Goal: Task Accomplishment & Management: Complete application form

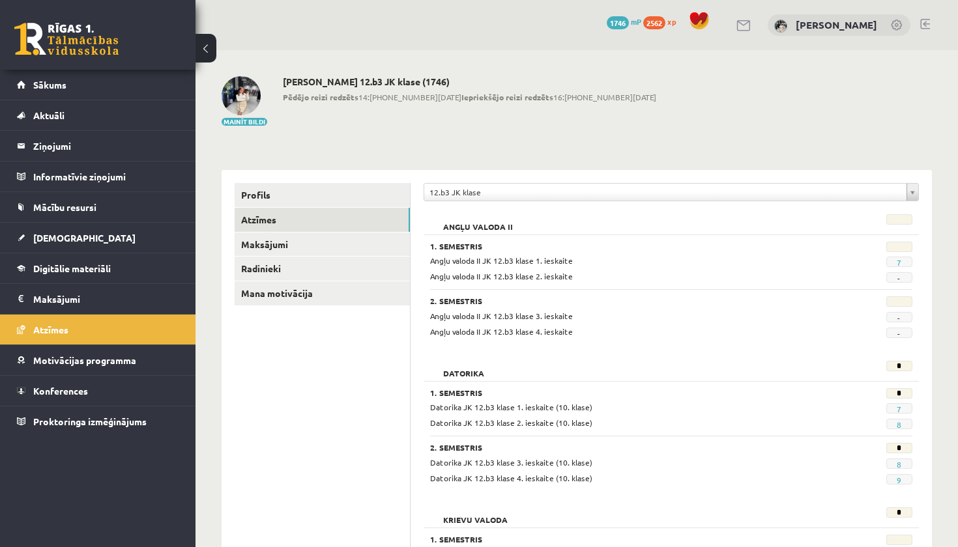
scroll to position [1013, 0]
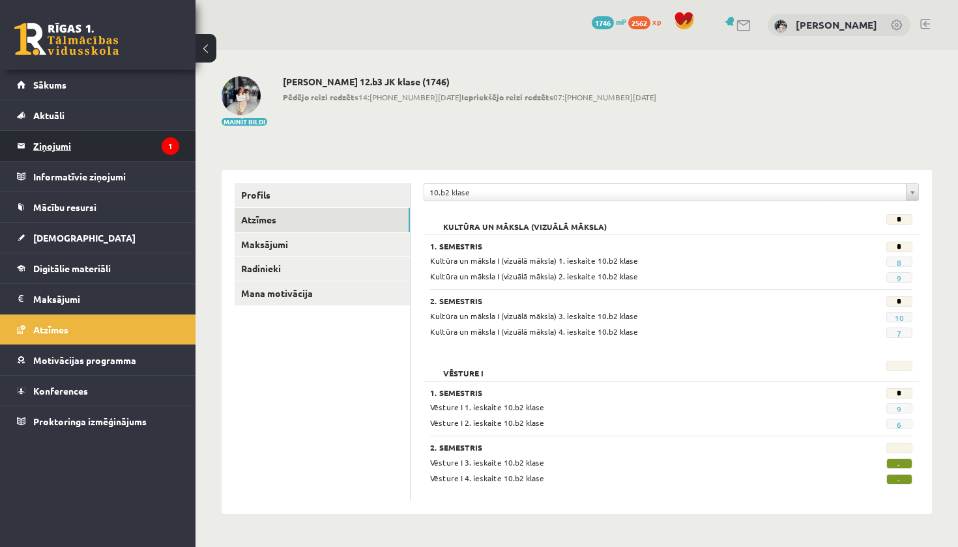
click at [157, 148] on legend "Ziņojumi 1" at bounding box center [106, 146] width 146 height 30
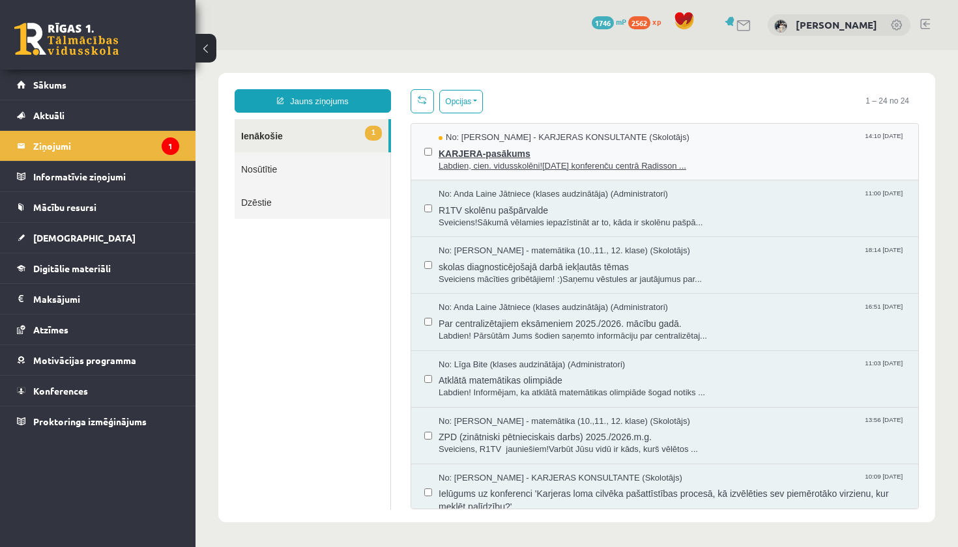
click at [564, 155] on span "KARJERA-pasākums" at bounding box center [672, 152] width 467 height 16
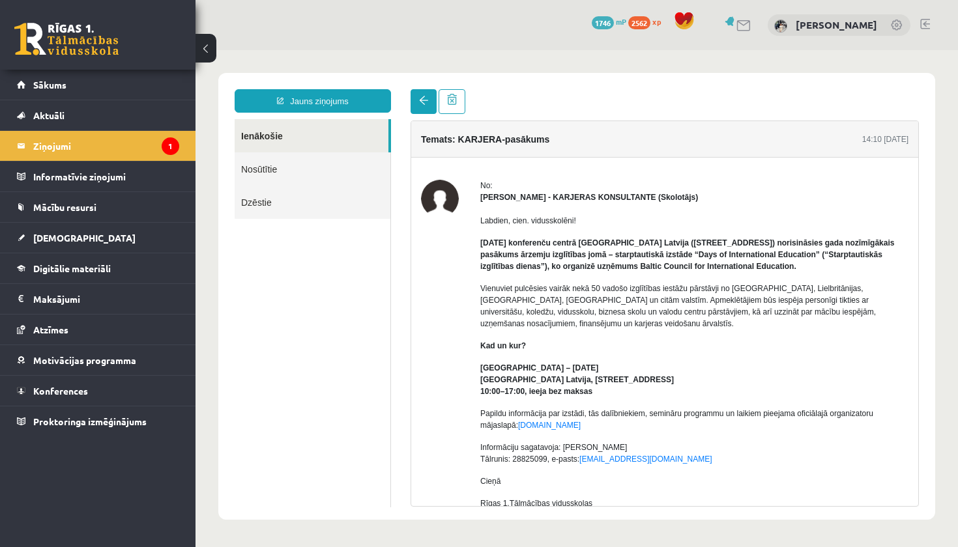
click at [414, 99] on link at bounding box center [424, 101] width 26 height 25
click at [424, 96] on link at bounding box center [424, 101] width 26 height 25
click at [313, 136] on link "Ienākošie" at bounding box center [312, 135] width 154 height 33
click at [109, 151] on legend "Ziņojumi 1" at bounding box center [106, 146] width 146 height 30
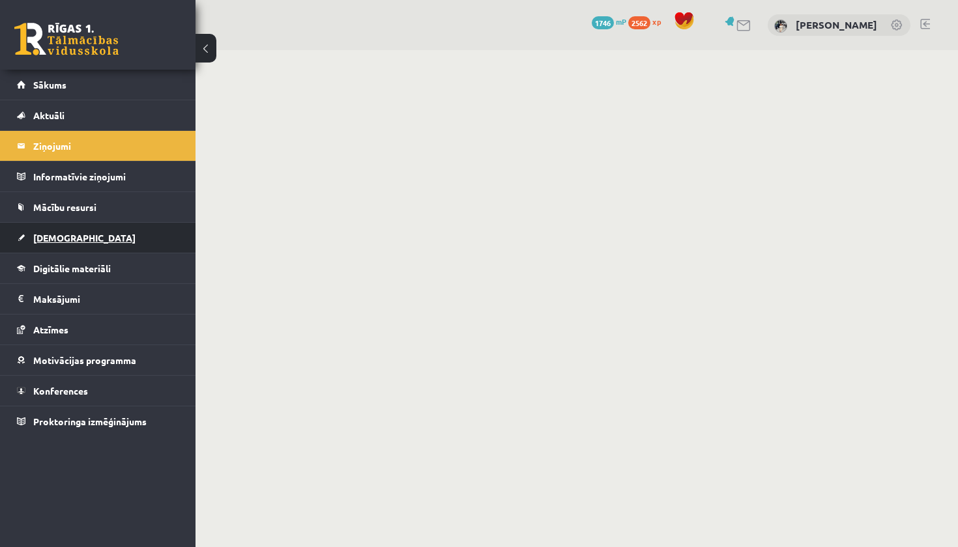
click at [98, 240] on link "[DEMOGRAPHIC_DATA]" at bounding box center [98, 238] width 162 height 30
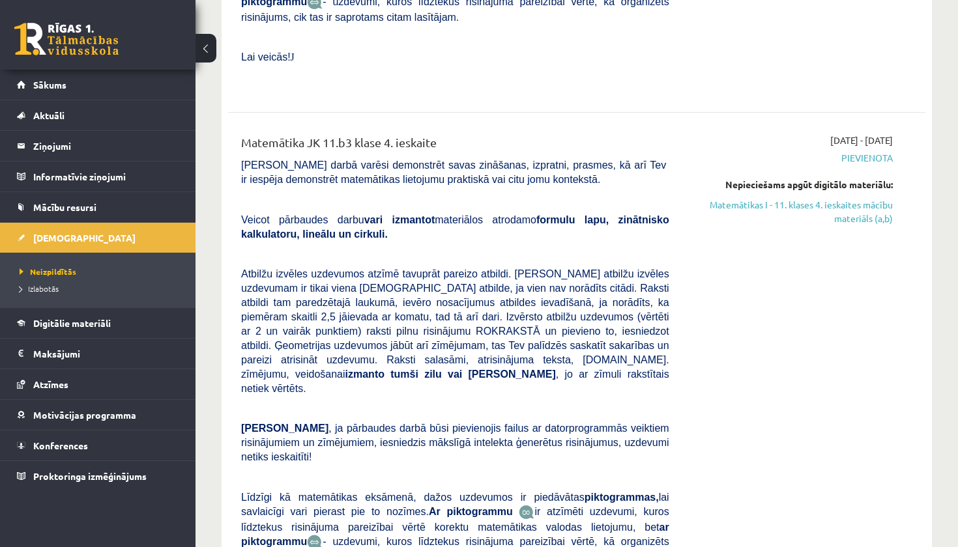
scroll to position [1565, 0]
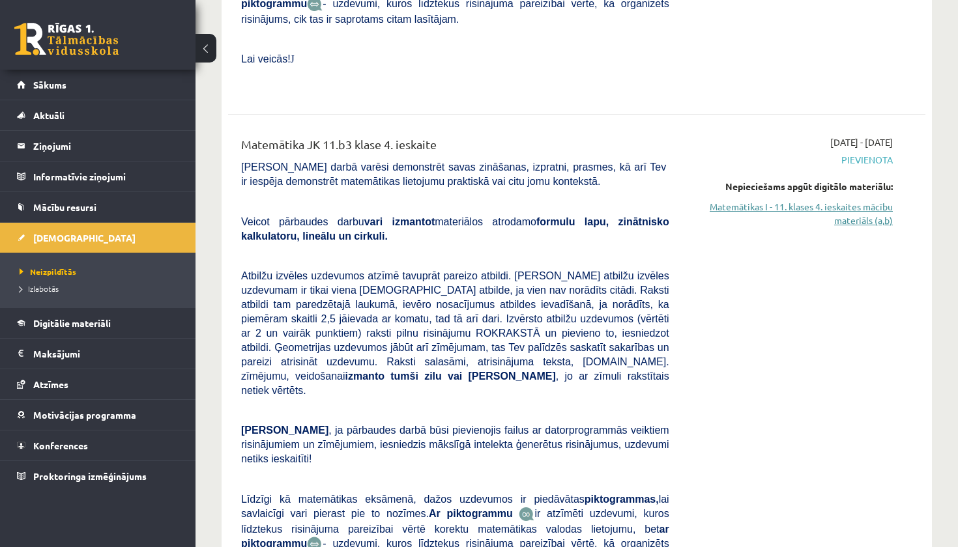
click at [858, 200] on link "Matemātikas I - 11. klases 4. ieskaites mācību materiāls (a,b)" at bounding box center [791, 213] width 204 height 27
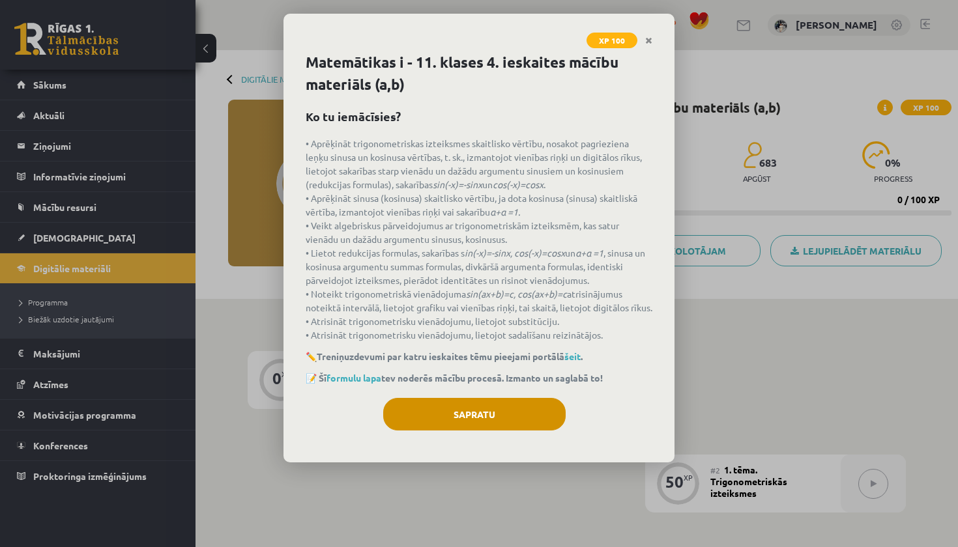
click at [529, 420] on button "Sapratu" at bounding box center [474, 414] width 182 height 33
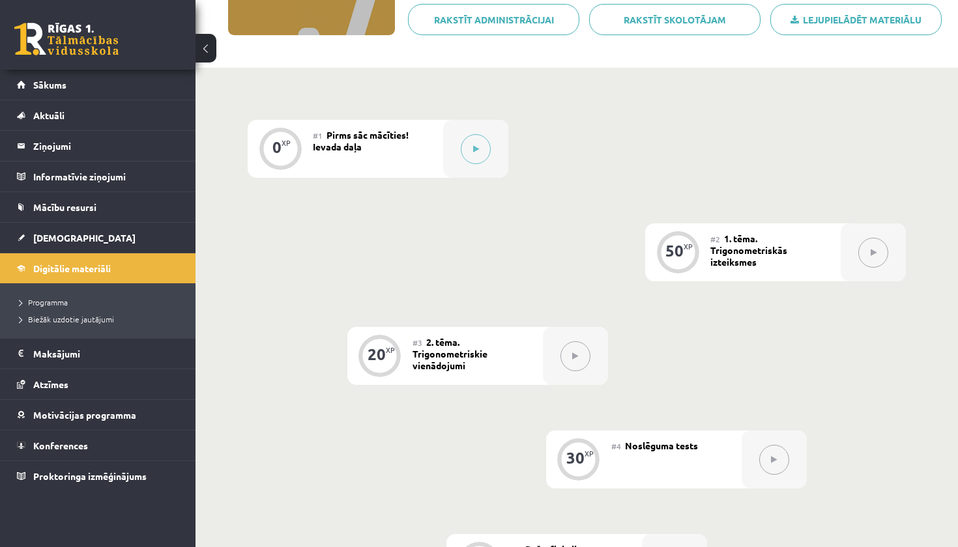
scroll to position [226, 0]
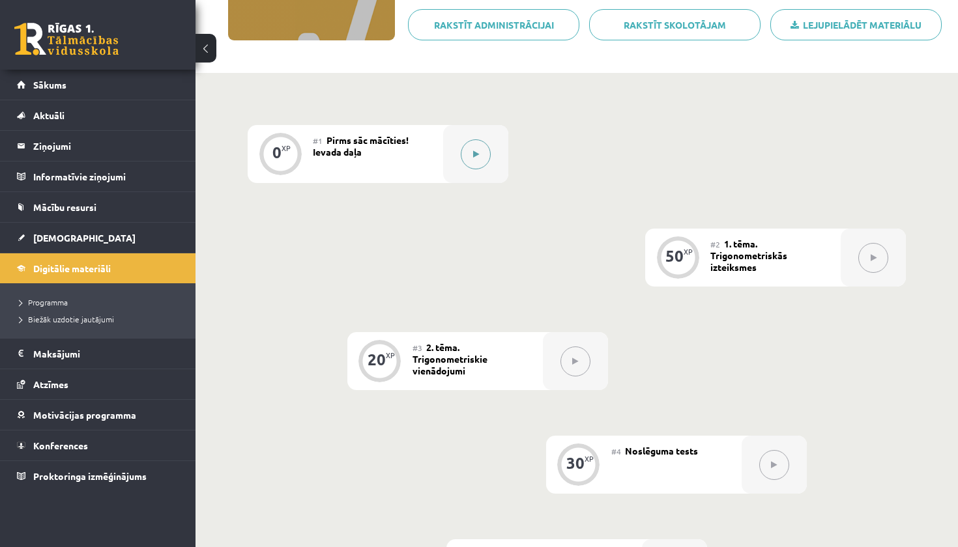
click at [474, 147] on button at bounding box center [476, 154] width 30 height 30
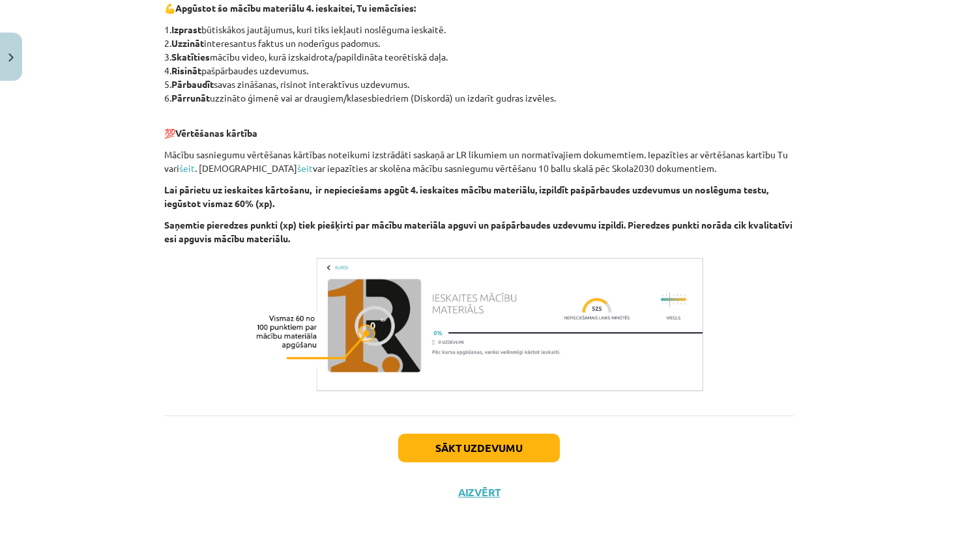
click at [500, 446] on button "Sākt uzdevumu" at bounding box center [479, 448] width 162 height 29
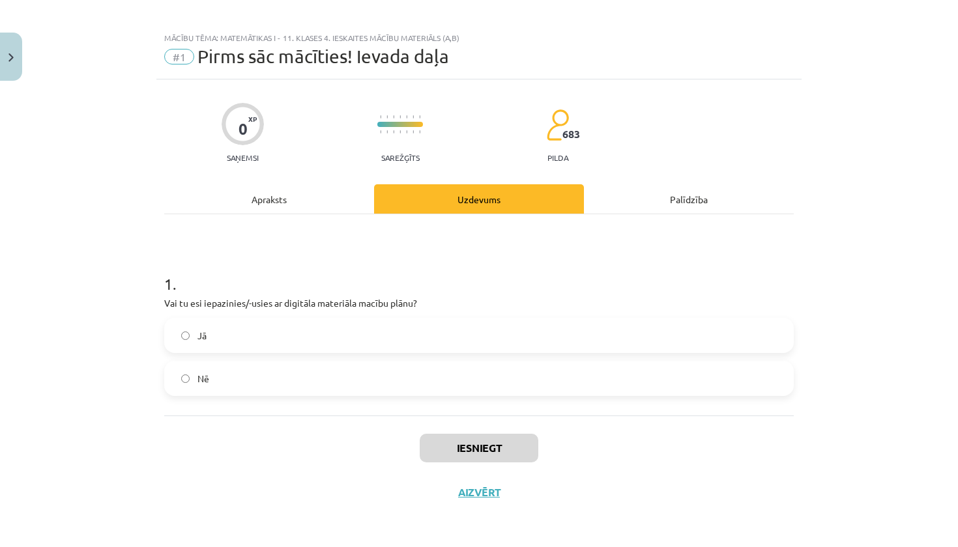
scroll to position [9, 0]
click at [472, 339] on label "Jā" at bounding box center [479, 335] width 627 height 33
click at [478, 440] on button "Iesniegt" at bounding box center [479, 448] width 119 height 29
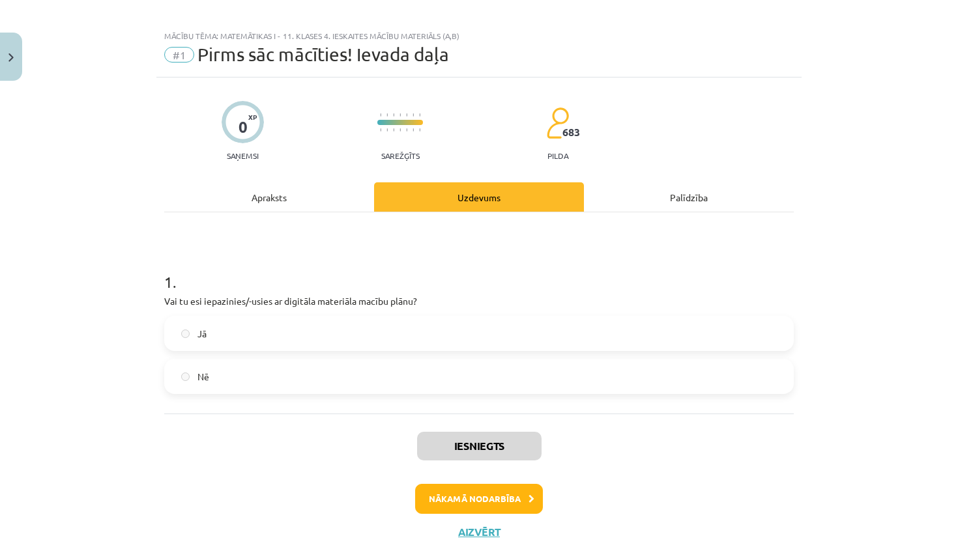
click at [485, 502] on button "Nākamā nodarbība" at bounding box center [479, 499] width 128 height 30
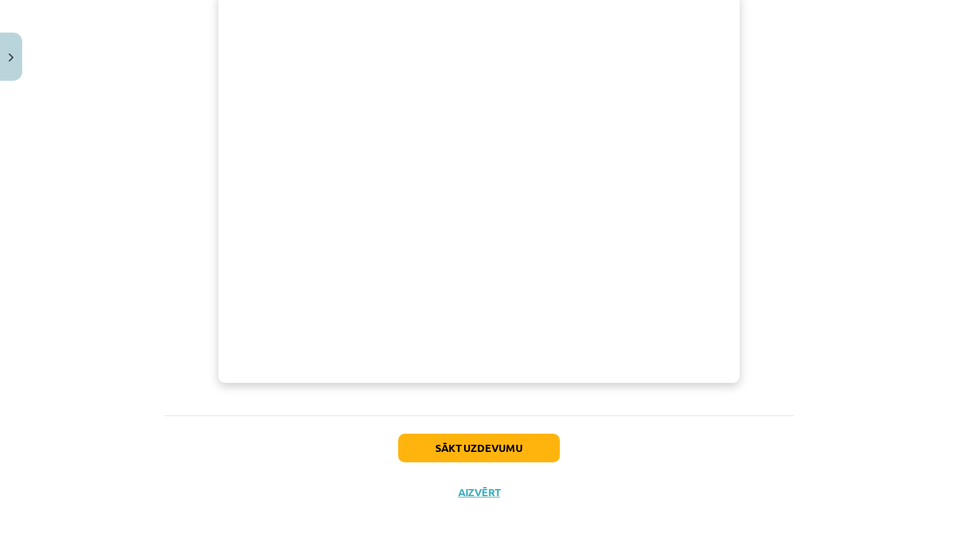
scroll to position [487, 0]
click at [490, 446] on button "Sākt uzdevumu" at bounding box center [479, 448] width 162 height 29
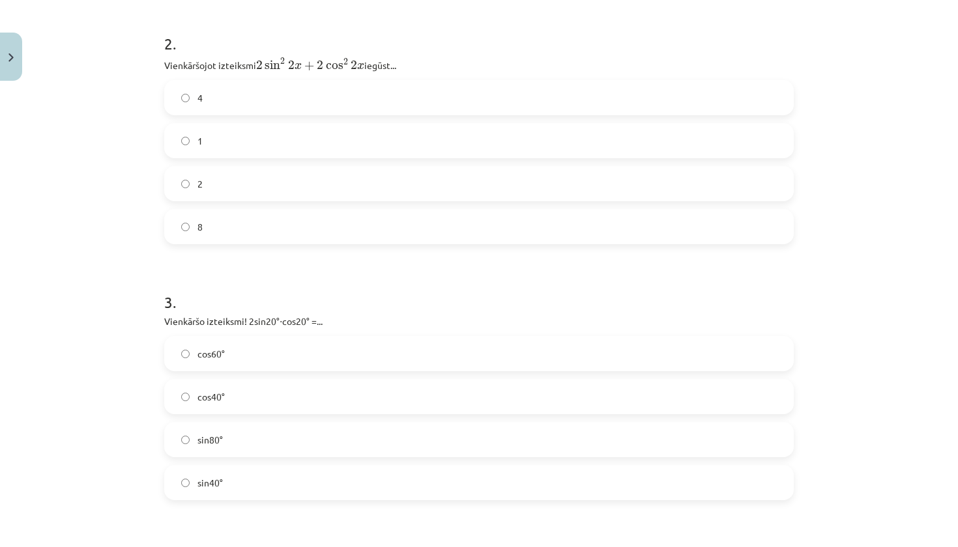
scroll to position [534, 0]
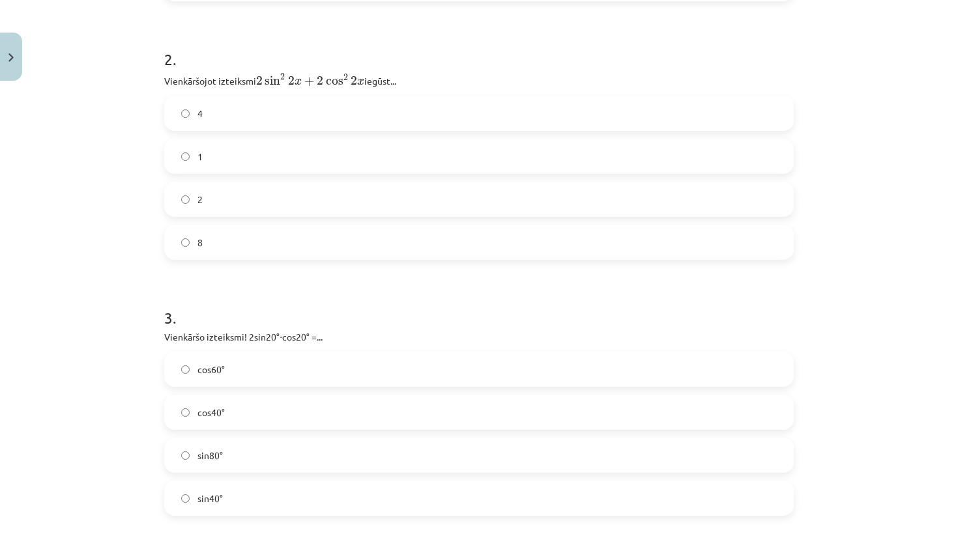
click at [109, 244] on div "Mācību tēma: Matemātikas i - 11. klases 4. ieskaites mācību materiāls (a,b) #2 …" at bounding box center [479, 273] width 958 height 547
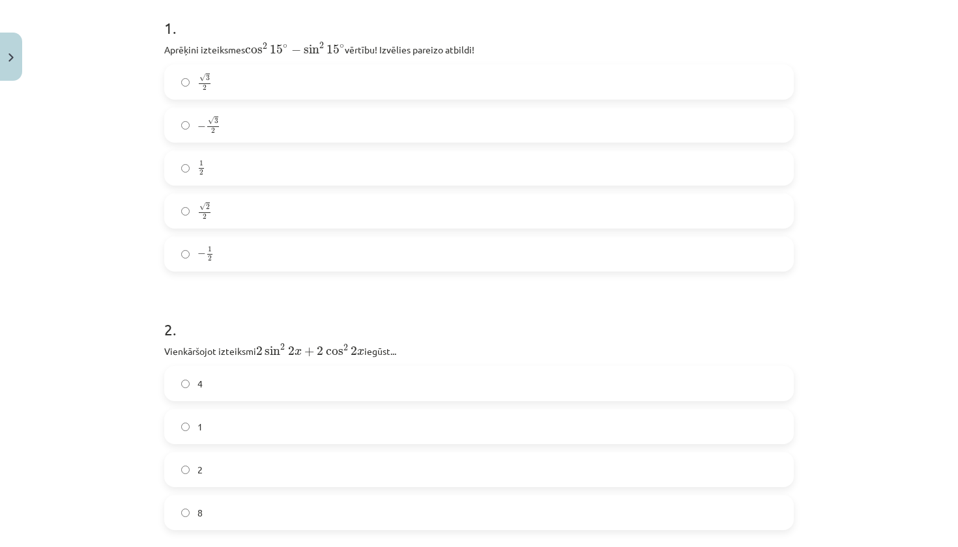
scroll to position [261, 0]
click at [228, 85] on label "√ 3 2 3 2" at bounding box center [479, 84] width 627 height 33
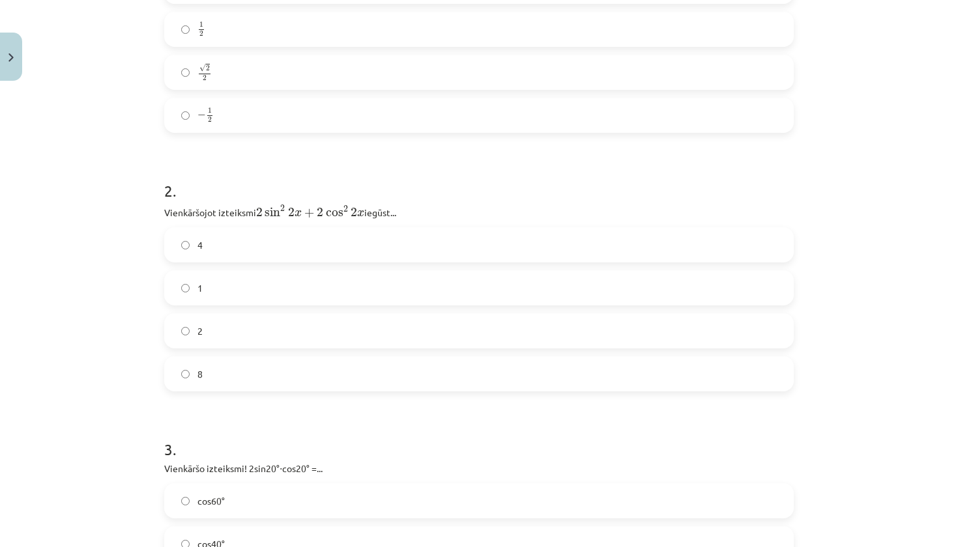
scroll to position [409, 0]
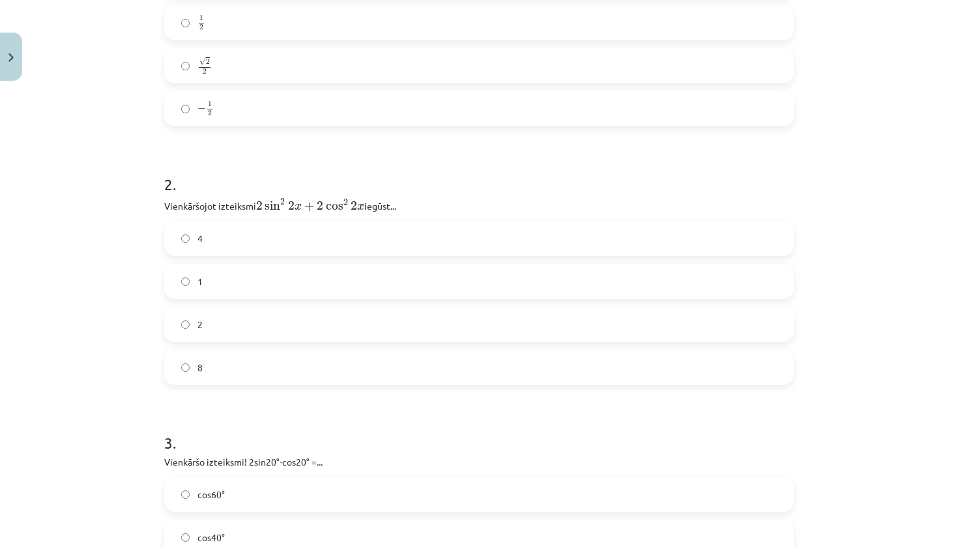
click at [215, 326] on label "2" at bounding box center [479, 324] width 627 height 33
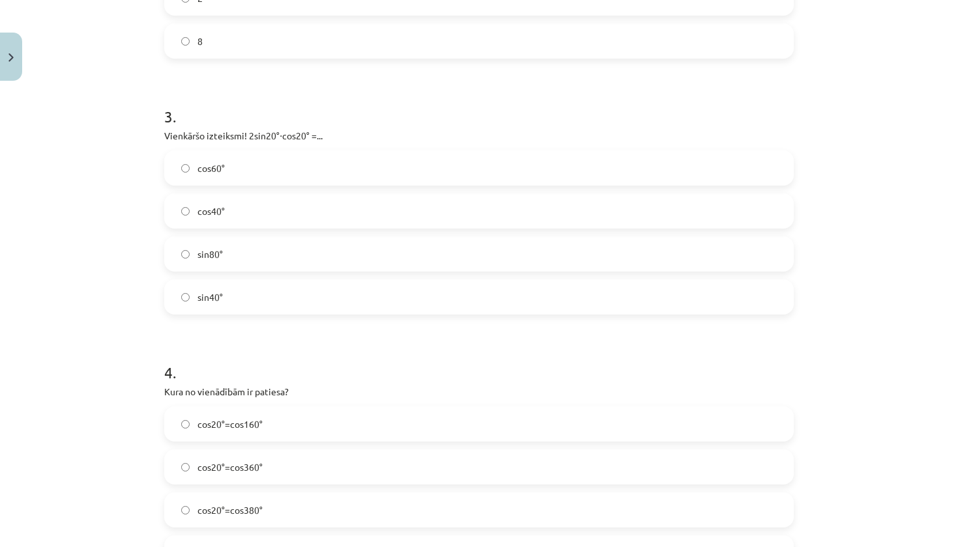
scroll to position [738, 0]
click at [233, 291] on label "sin40°" at bounding box center [479, 294] width 627 height 33
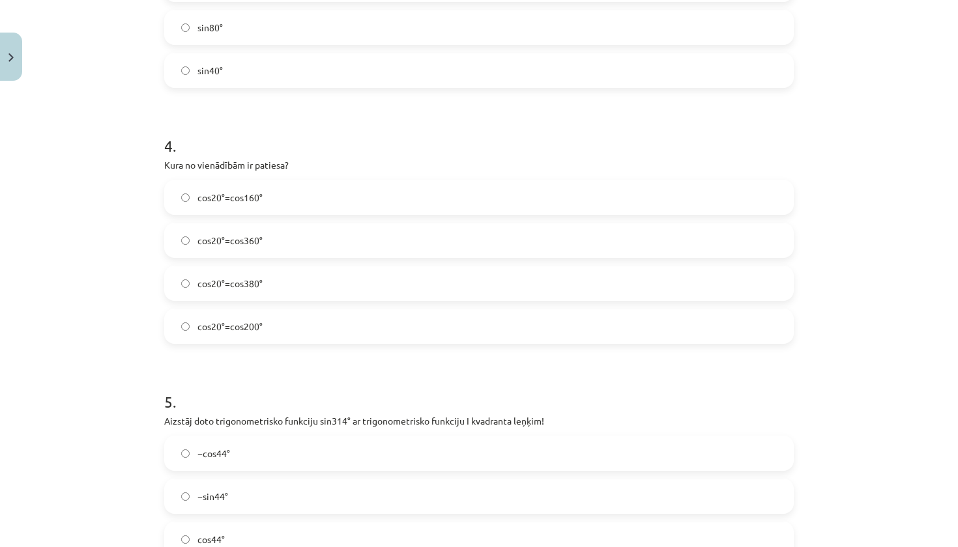
scroll to position [967, 0]
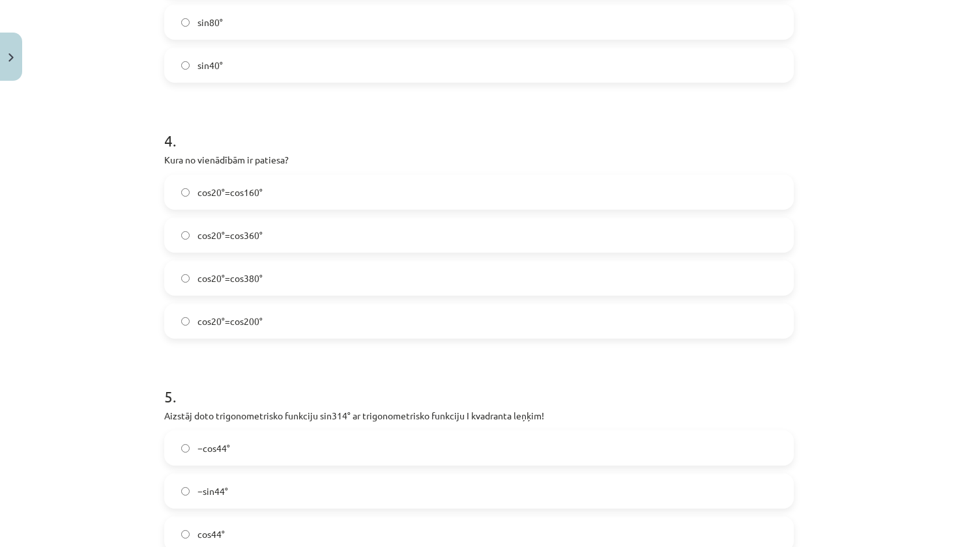
click at [269, 284] on label "cos20°=cos380°" at bounding box center [479, 278] width 627 height 33
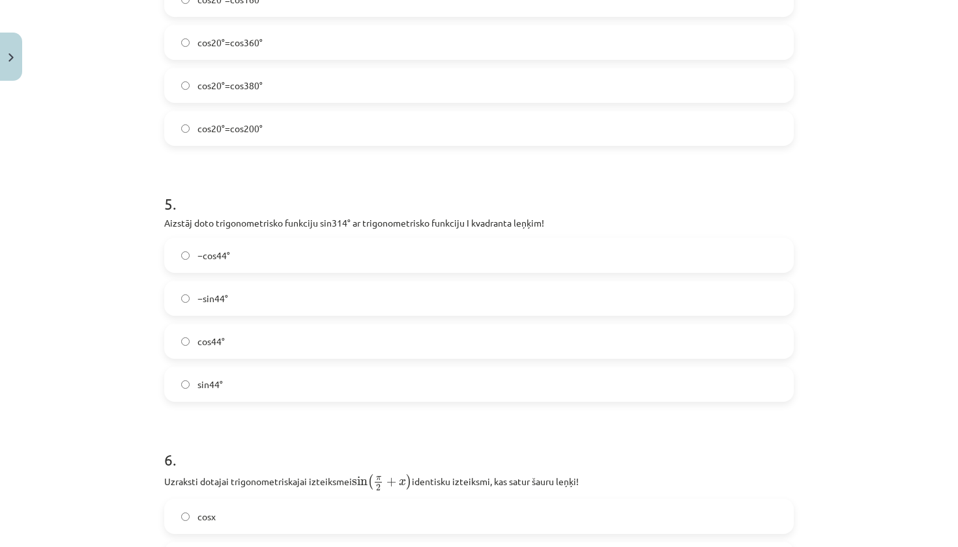
scroll to position [1164, 0]
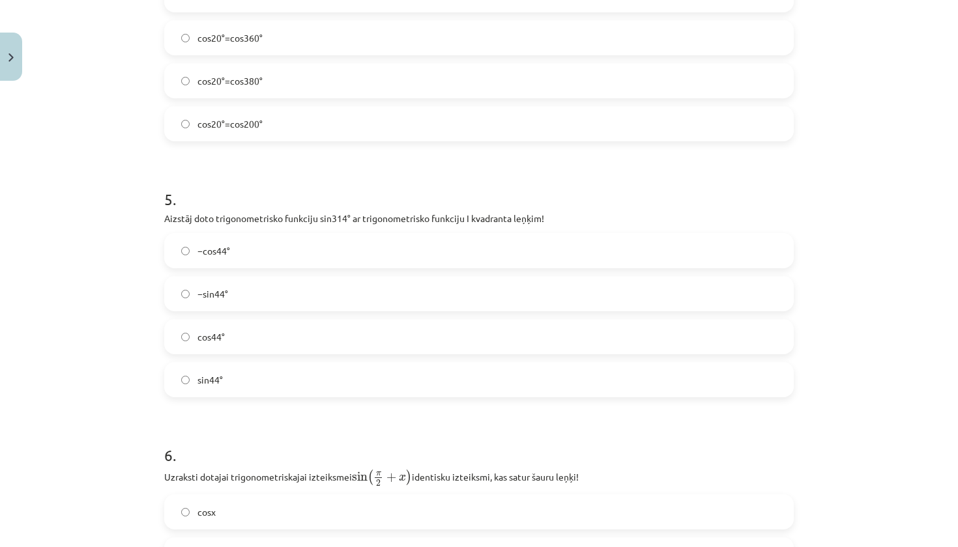
click at [263, 248] on label "−cos44°" at bounding box center [479, 251] width 627 height 33
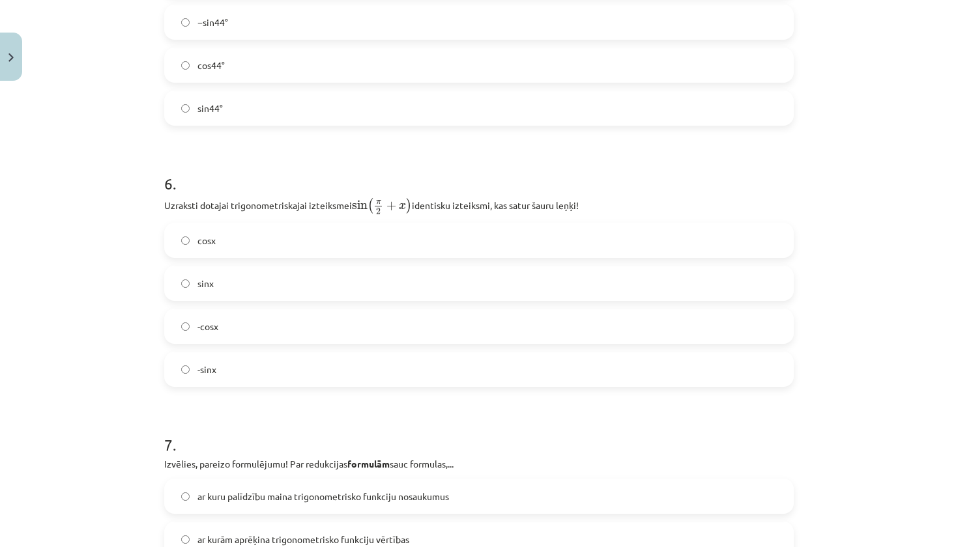
scroll to position [1443, 0]
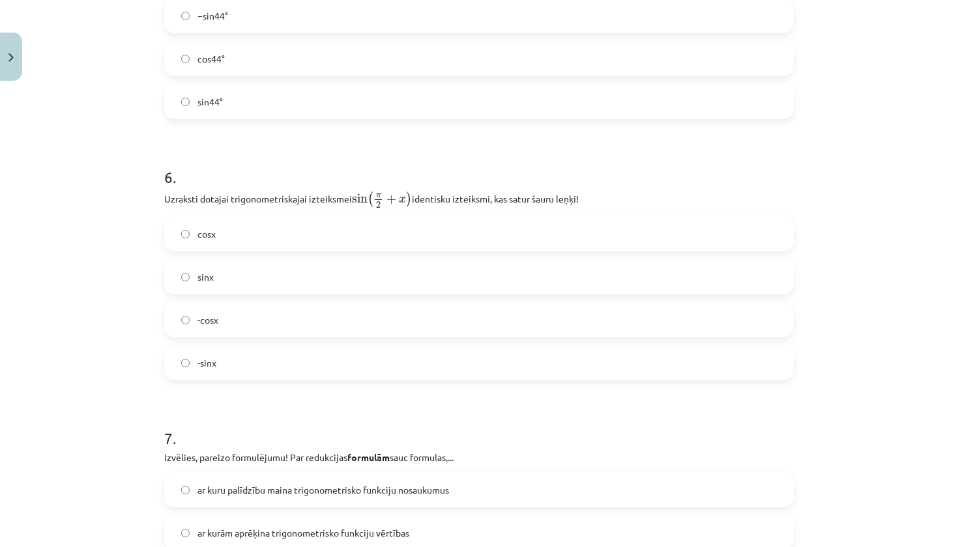
click at [258, 238] on label "cosx" at bounding box center [479, 234] width 627 height 33
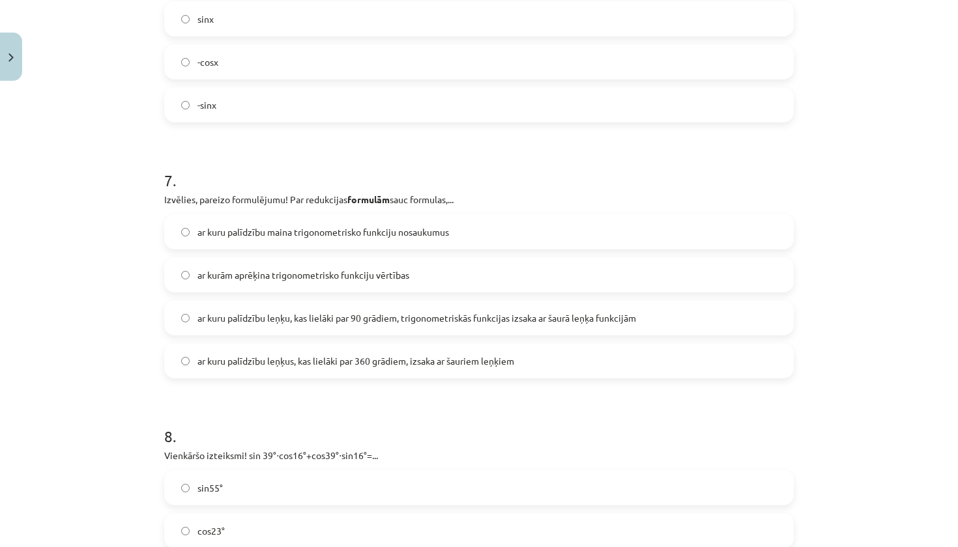
scroll to position [1705, 0]
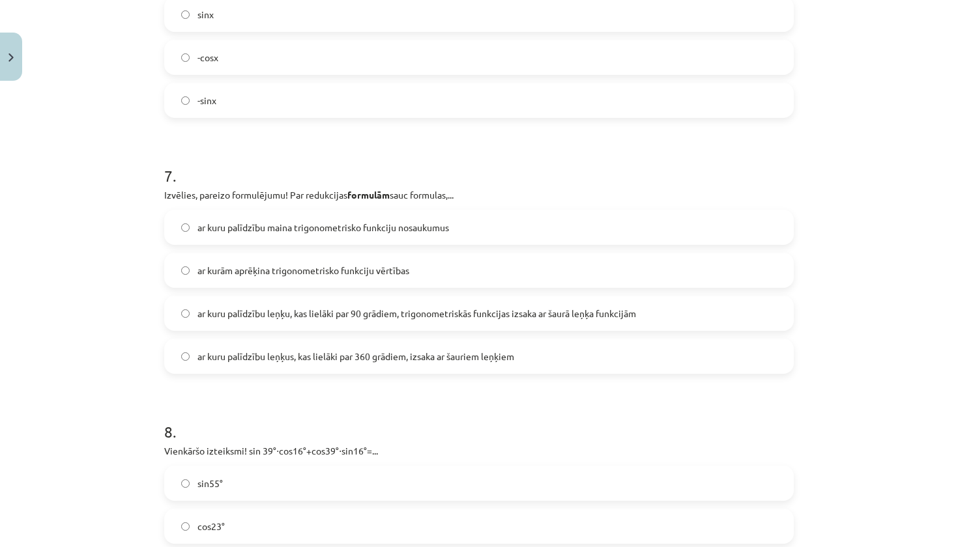
click at [263, 316] on span "ar kuru palīdzību leņķu, kas lielāki par 90 grādiem, trigonometriskās funkcijas…" at bounding box center [416, 314] width 439 height 14
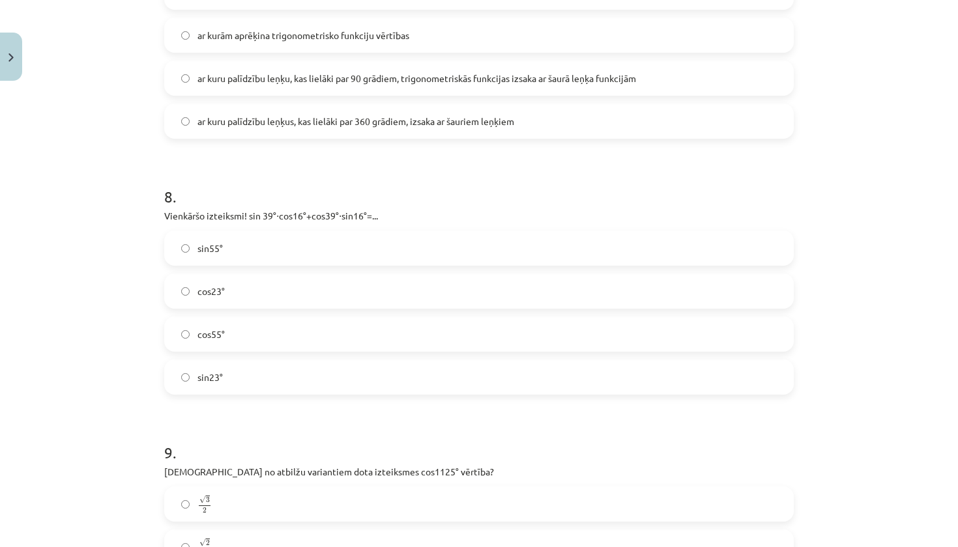
scroll to position [1943, 0]
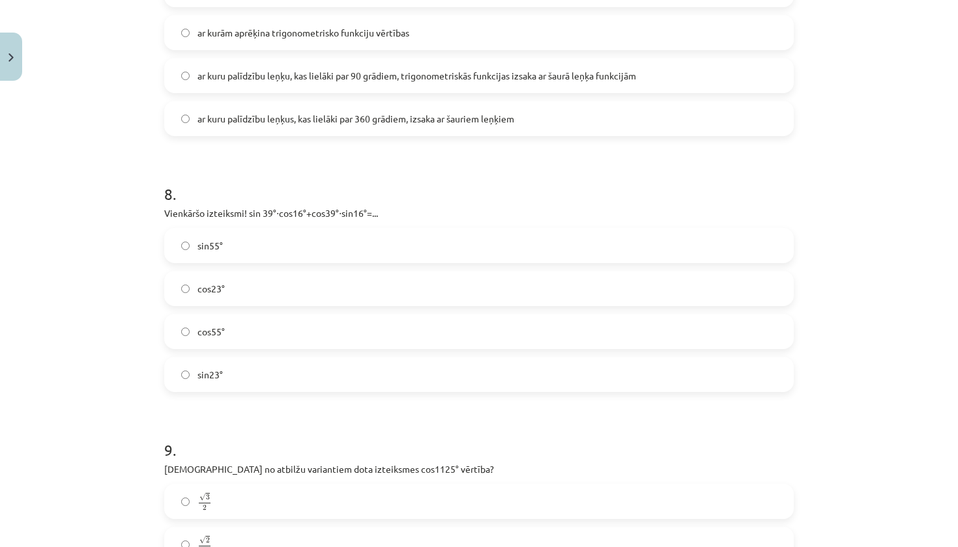
click at [257, 244] on label "sin55°" at bounding box center [479, 245] width 627 height 33
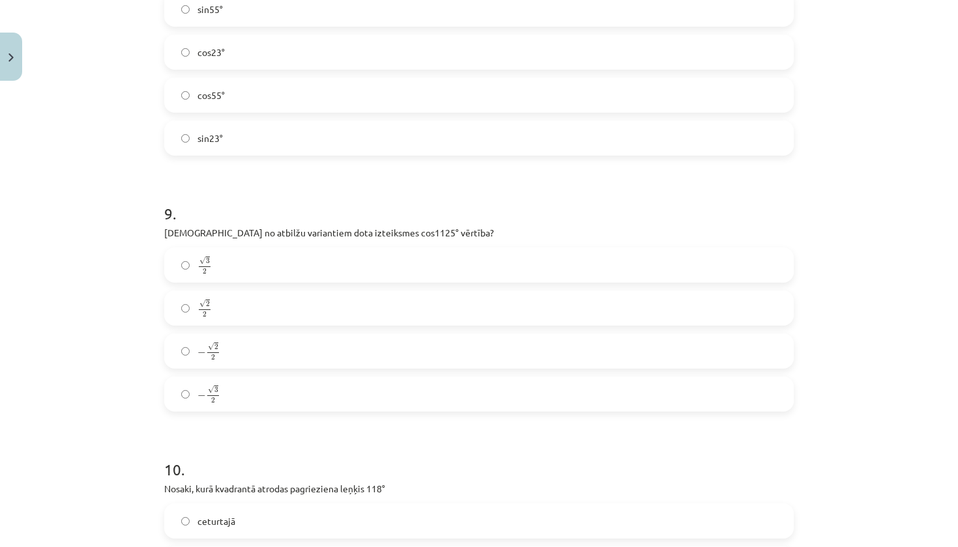
scroll to position [2197, 0]
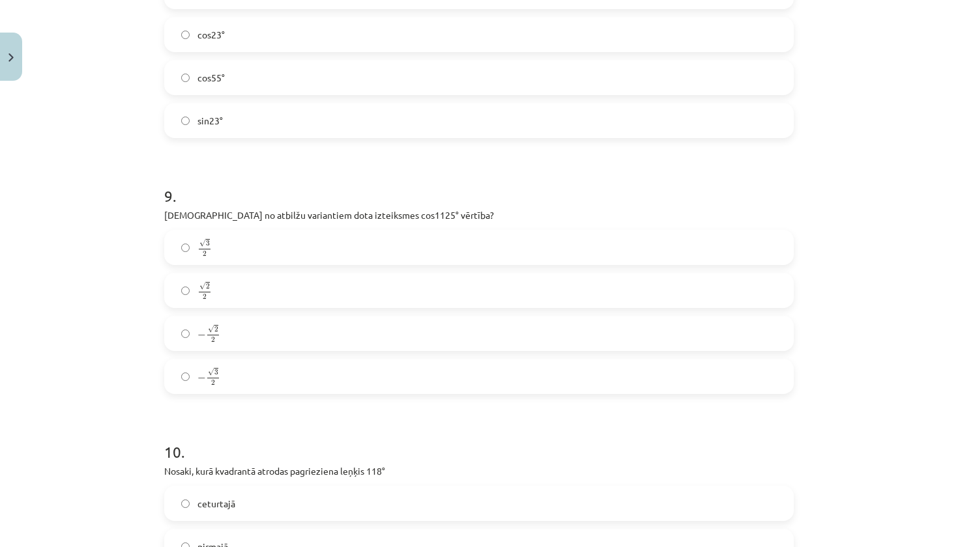
click at [256, 292] on label "√ 2 2 2 2" at bounding box center [479, 290] width 627 height 33
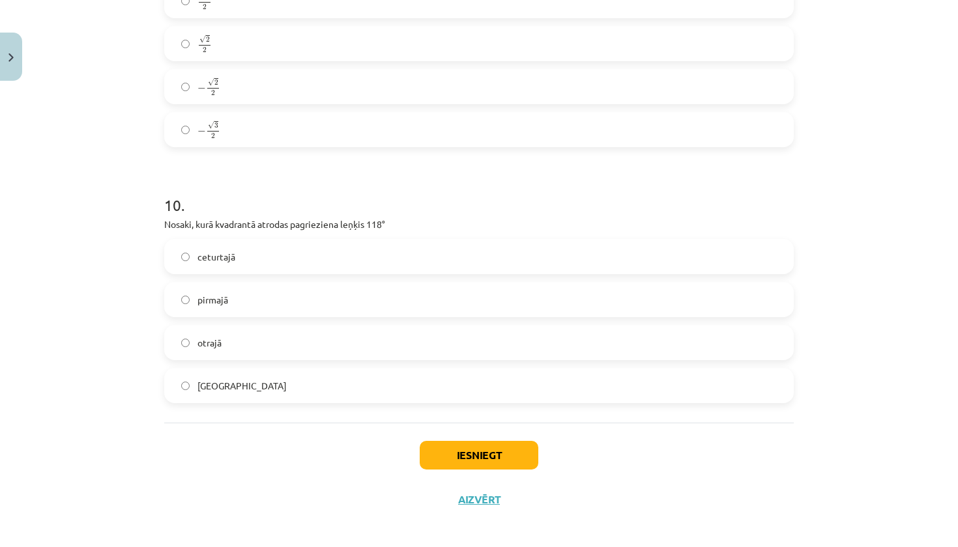
scroll to position [2453, 0]
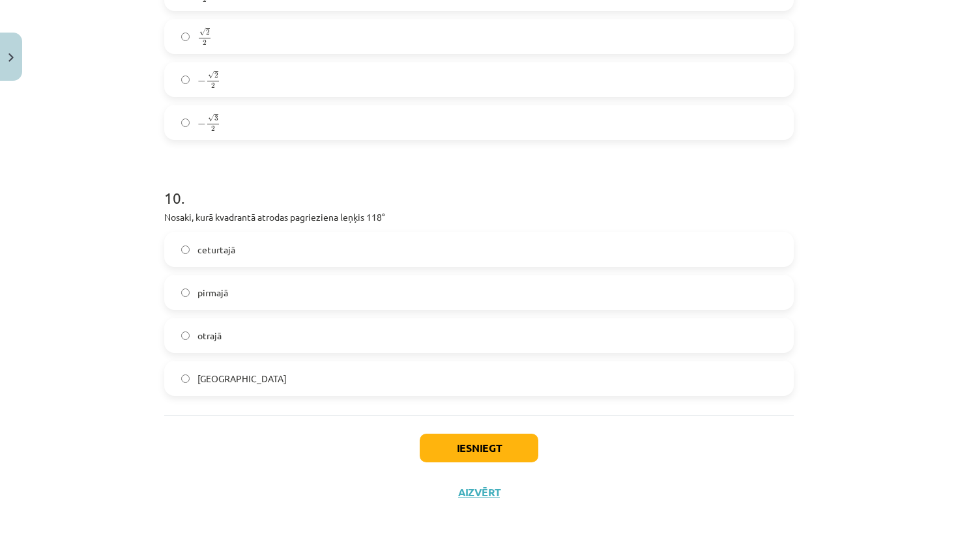
click at [252, 347] on label "otrajā" at bounding box center [479, 335] width 627 height 33
click at [483, 443] on button "Iesniegt" at bounding box center [479, 448] width 119 height 29
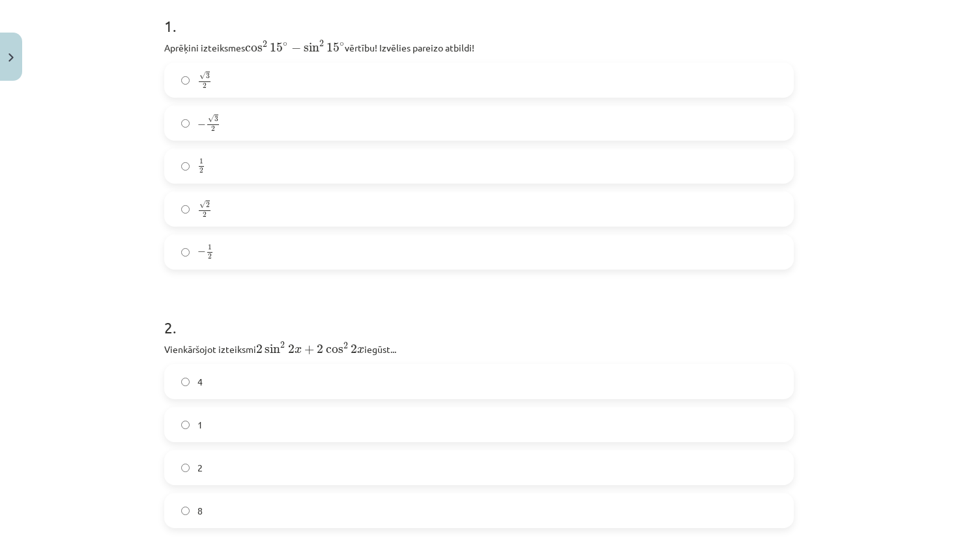
scroll to position [265, 0]
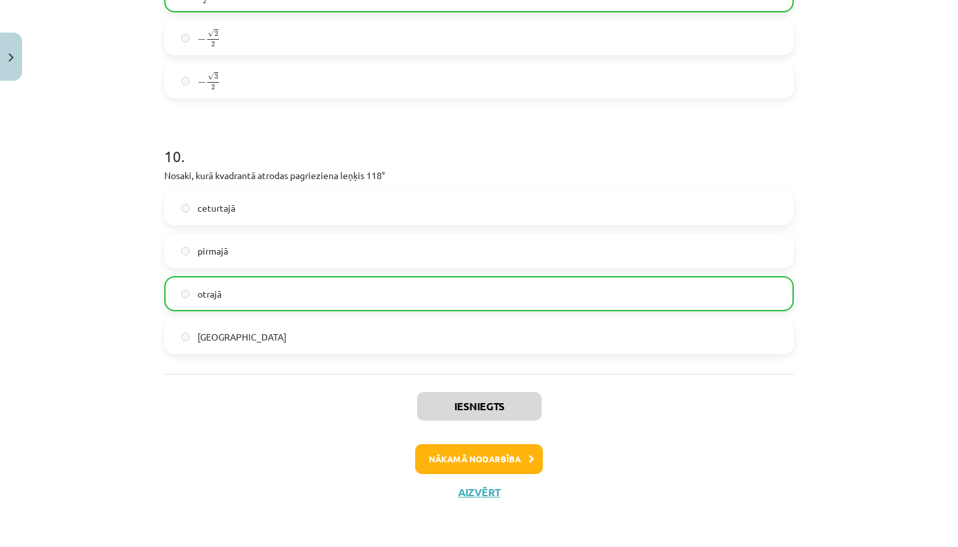
click at [488, 457] on button "Nākamā nodarbība" at bounding box center [479, 459] width 128 height 30
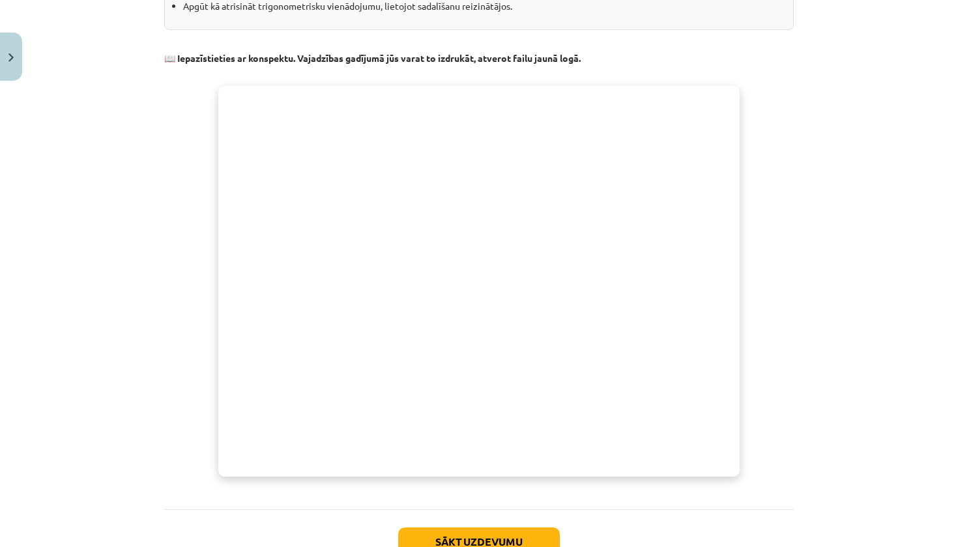
scroll to position [310, 0]
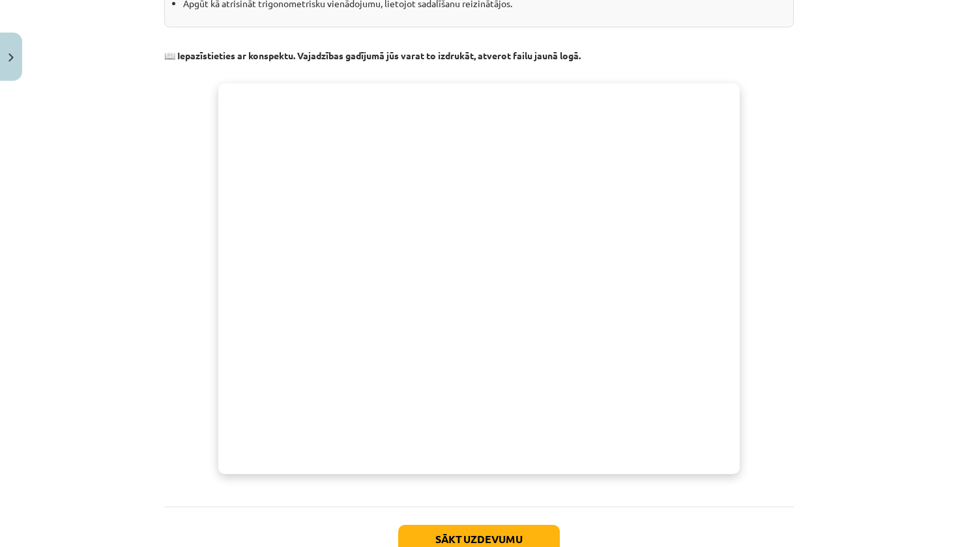
click at [517, 536] on button "Sākt uzdevumu" at bounding box center [479, 539] width 162 height 29
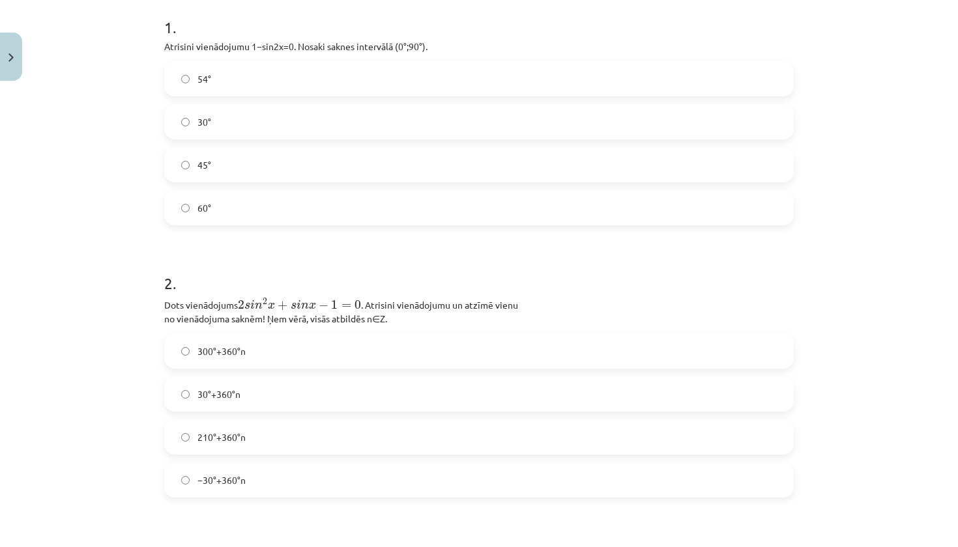
scroll to position [265, 0]
click at [218, 169] on label "45°" at bounding box center [479, 163] width 627 height 33
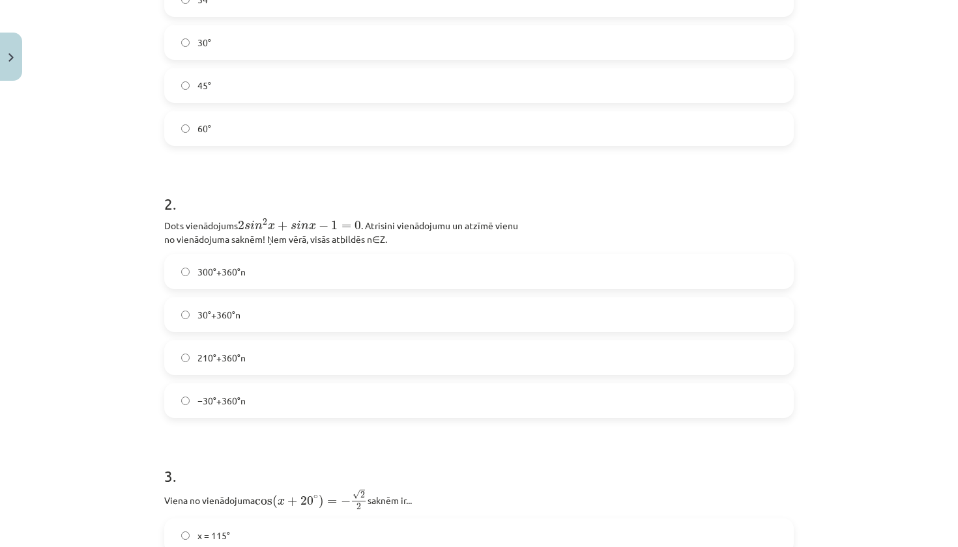
scroll to position [344, 0]
click at [255, 318] on label "30°+360°n" at bounding box center [479, 314] width 627 height 33
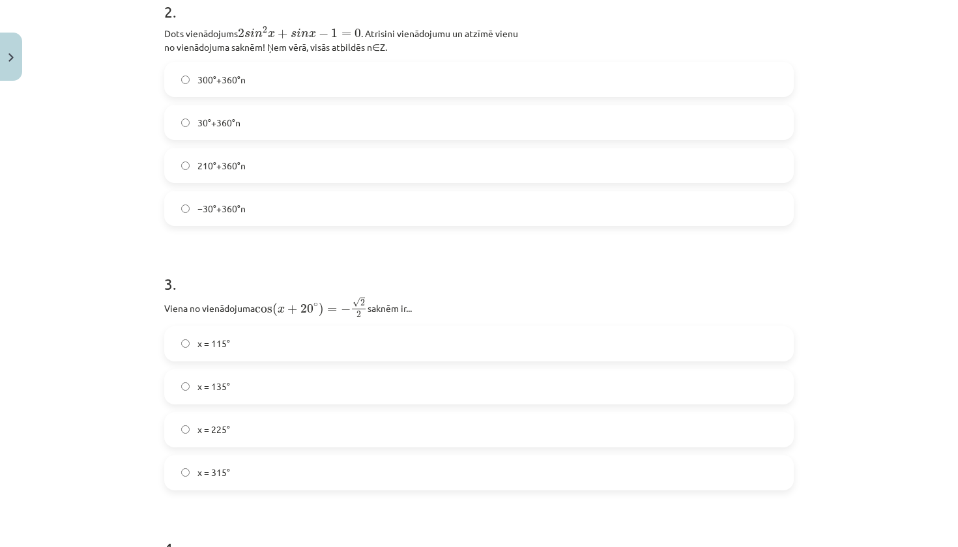
scroll to position [540, 0]
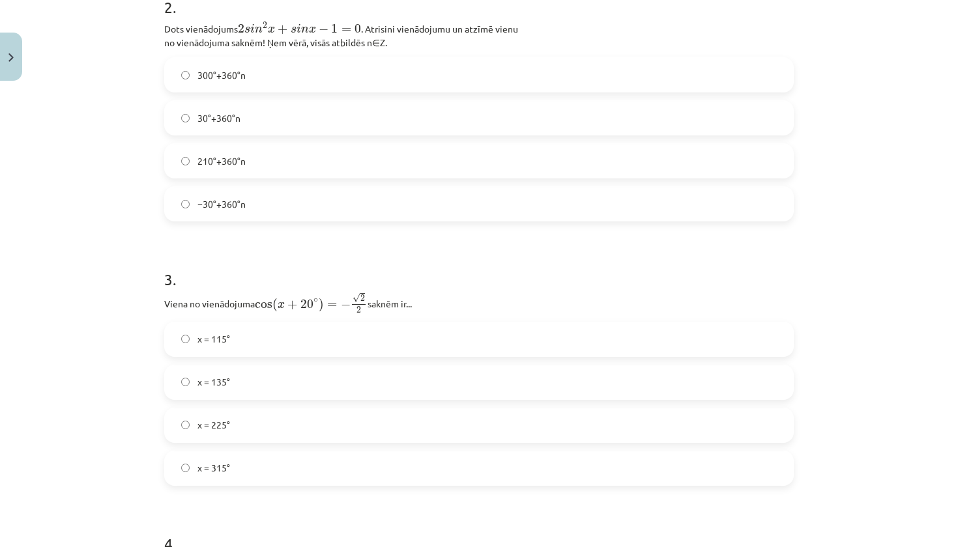
click at [248, 343] on label "x = 115°" at bounding box center [479, 339] width 627 height 33
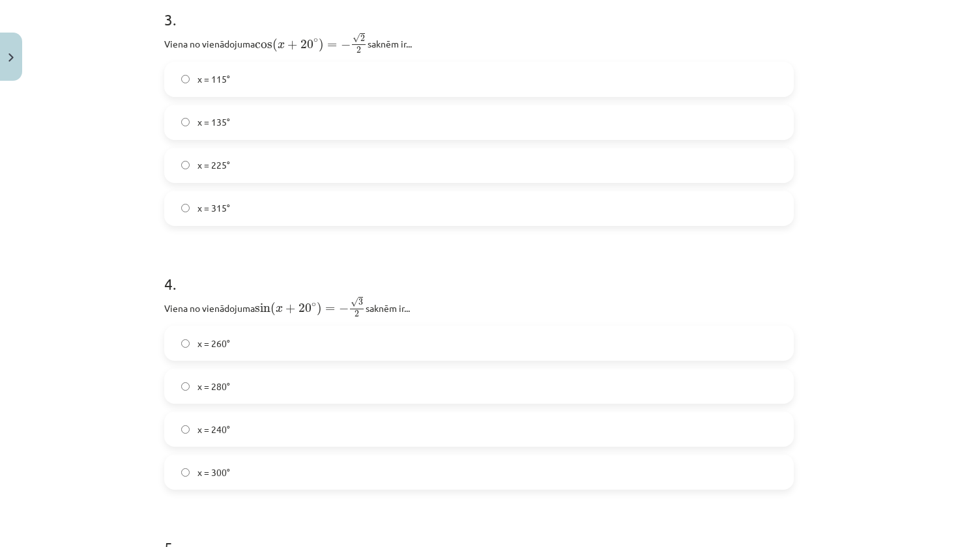
scroll to position [811, 0]
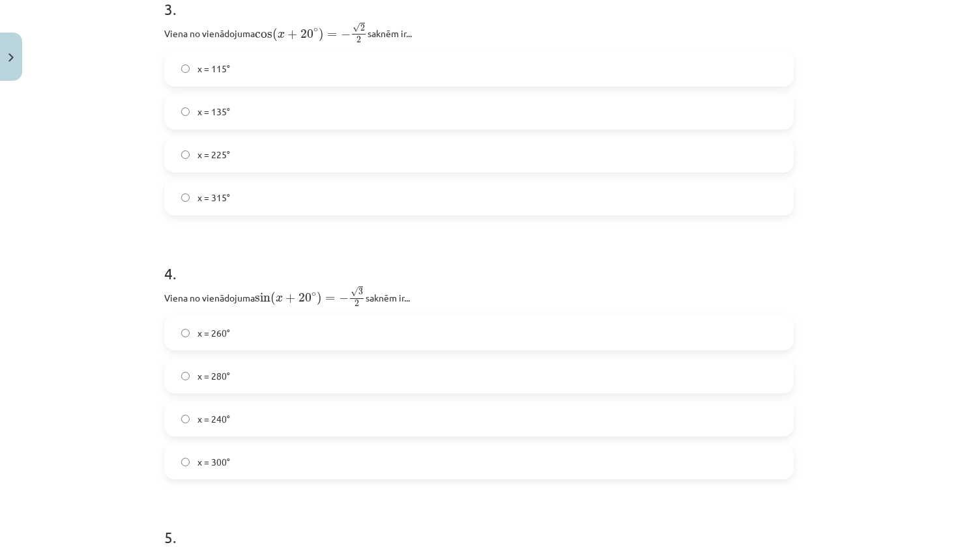
click at [244, 388] on label "x = 280°" at bounding box center [479, 376] width 627 height 33
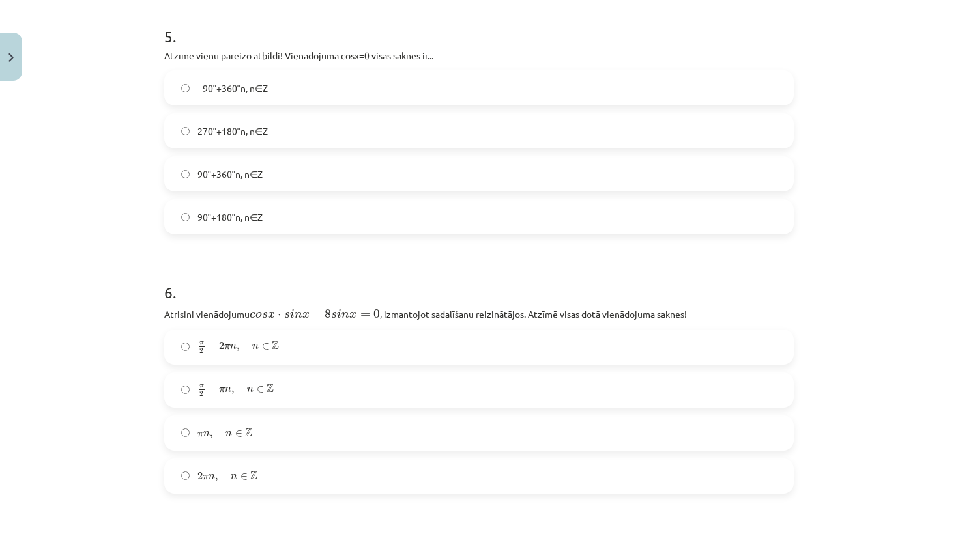
scroll to position [1316, 0]
click at [260, 431] on label "π n , n ∈ Z π n , n ∈ Z" at bounding box center [479, 429] width 627 height 33
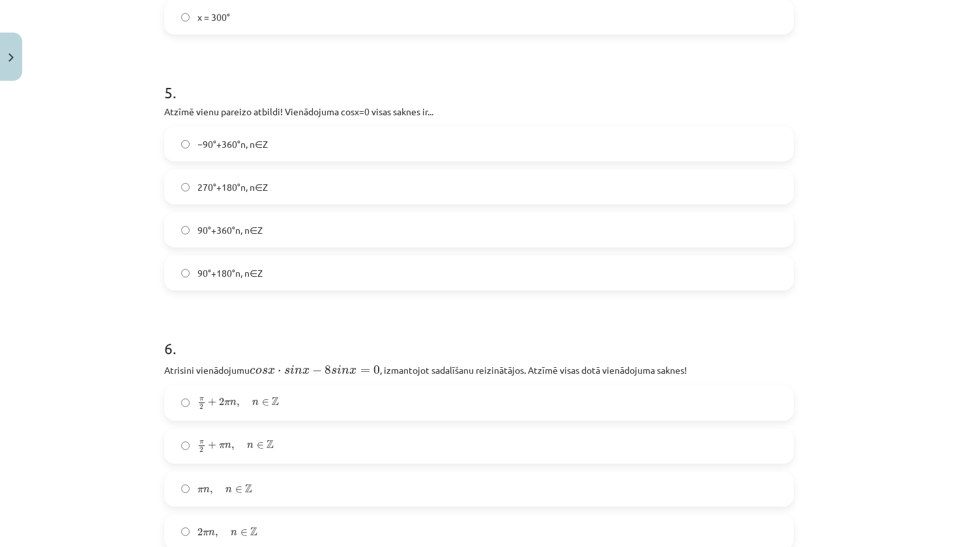
scroll to position [1254, 0]
click at [288, 277] on label "90°+180°n, n∈Z" at bounding box center [479, 275] width 627 height 33
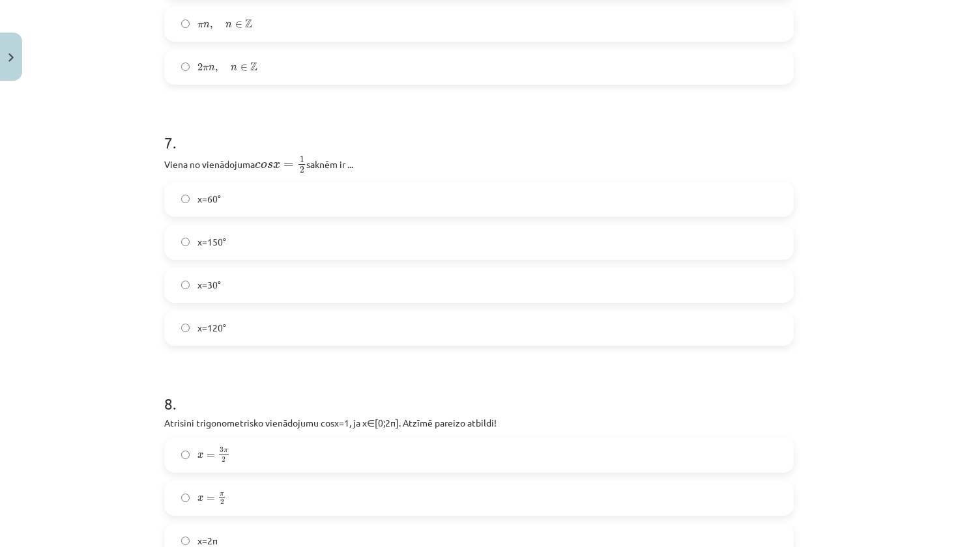
scroll to position [1746, 0]
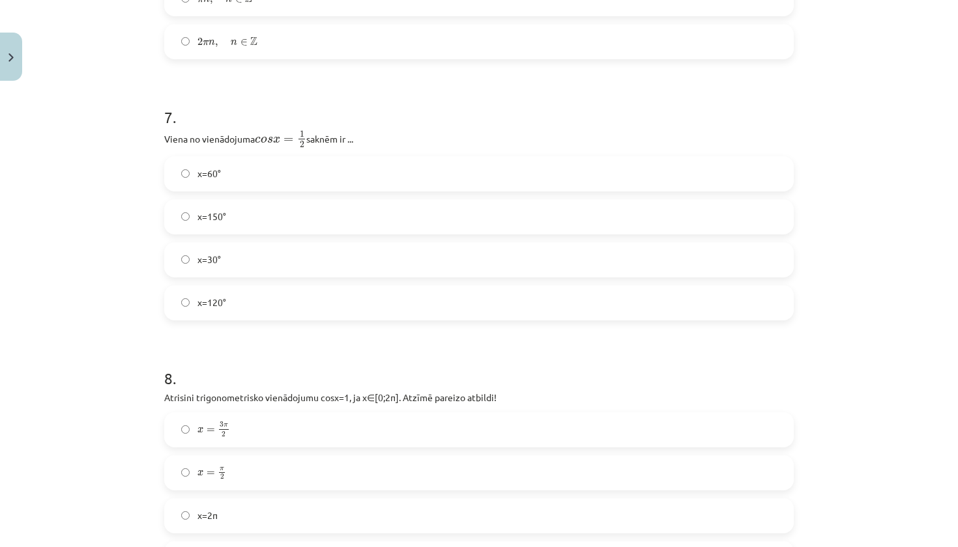
click at [293, 171] on label "x=60°" at bounding box center [479, 174] width 627 height 33
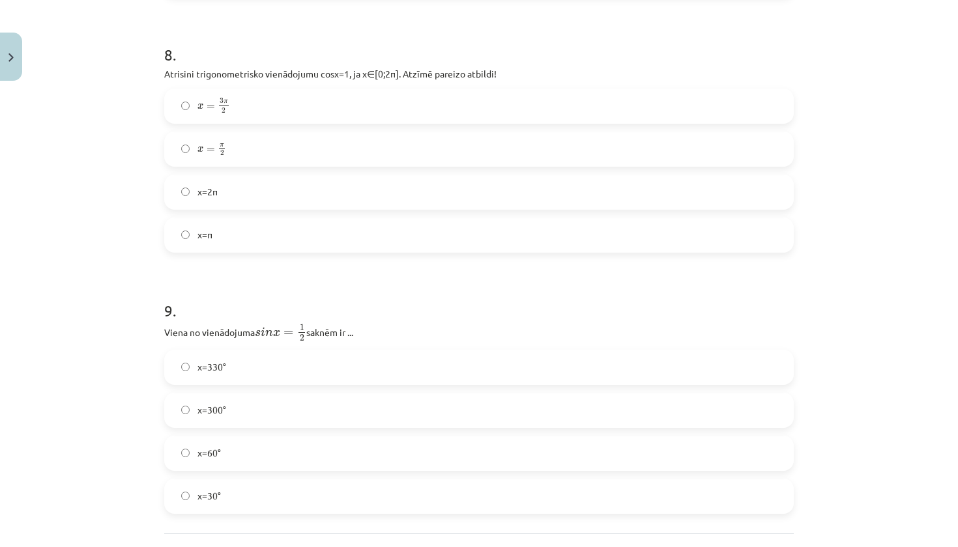
scroll to position [2086, 0]
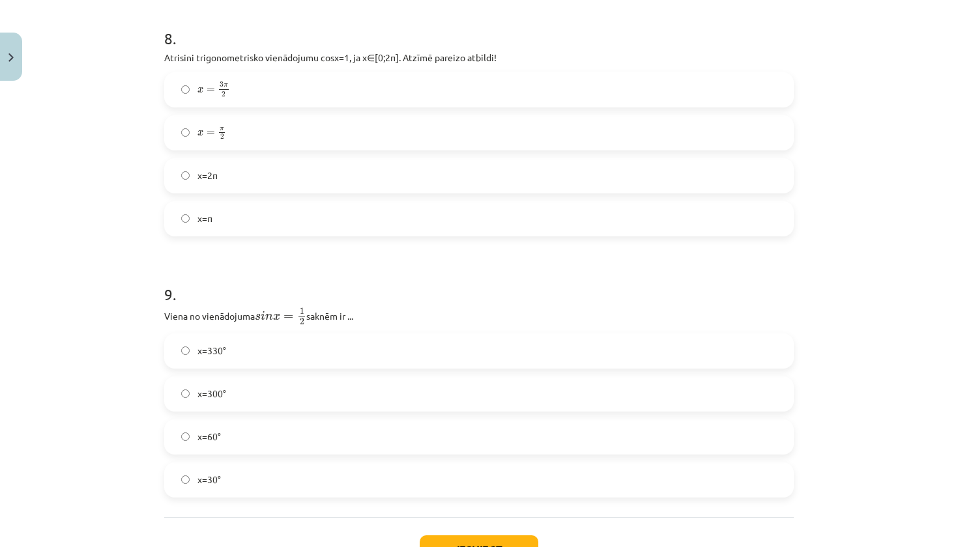
click at [228, 479] on label "x=30°" at bounding box center [479, 480] width 627 height 33
click at [302, 169] on label "x=2π" at bounding box center [479, 176] width 627 height 33
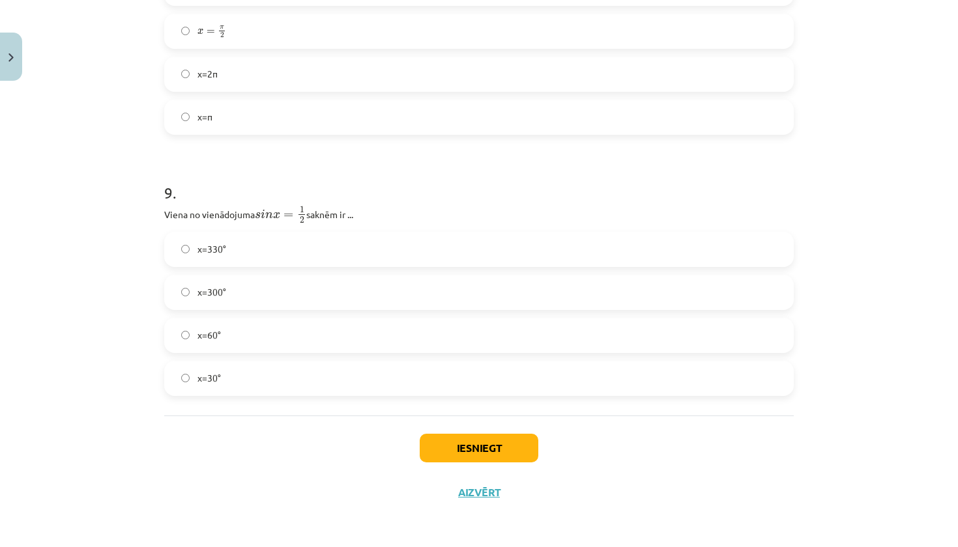
scroll to position [2189, 0]
click at [474, 447] on button "Iesniegt" at bounding box center [479, 448] width 119 height 29
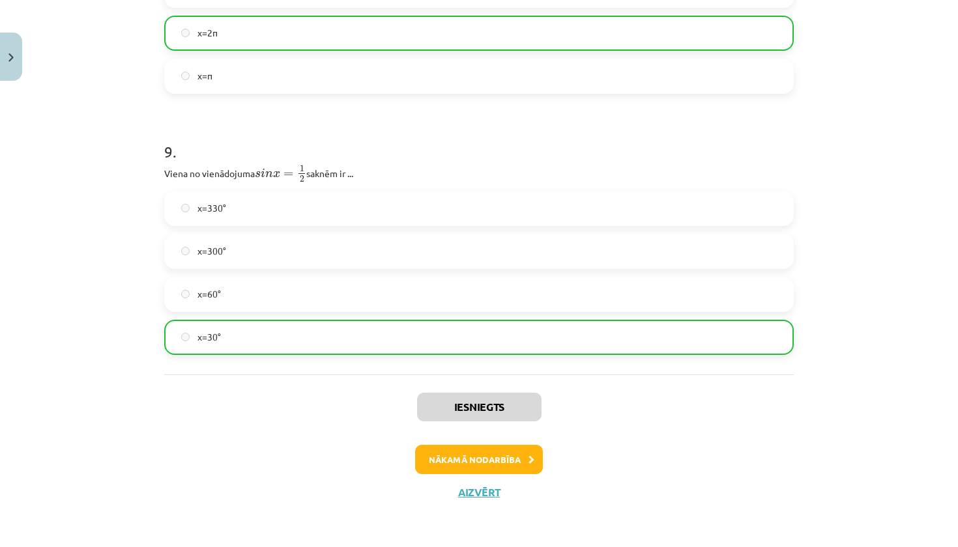
scroll to position [2230, 0]
click at [485, 454] on button "Nākamā nodarbība" at bounding box center [479, 460] width 128 height 30
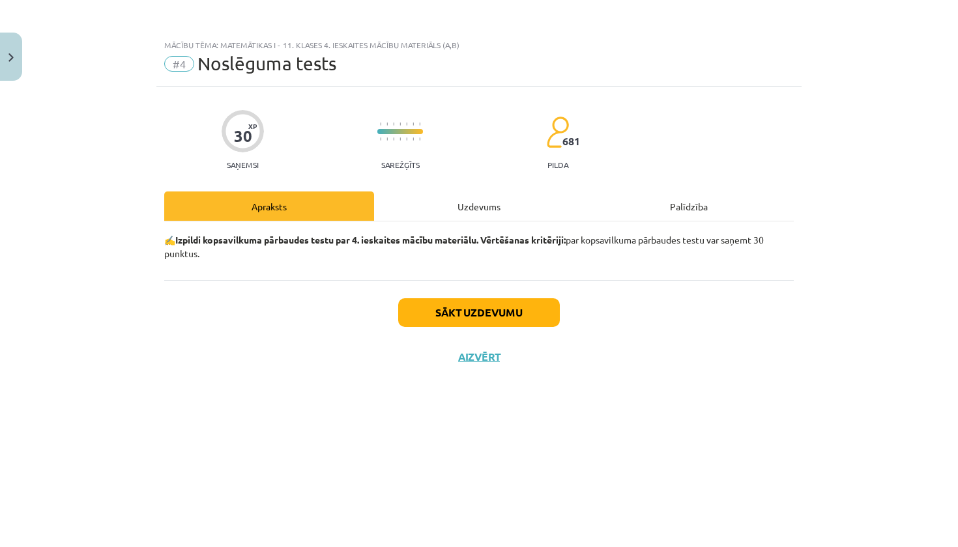
click at [467, 321] on button "Sākt uzdevumu" at bounding box center [479, 312] width 162 height 29
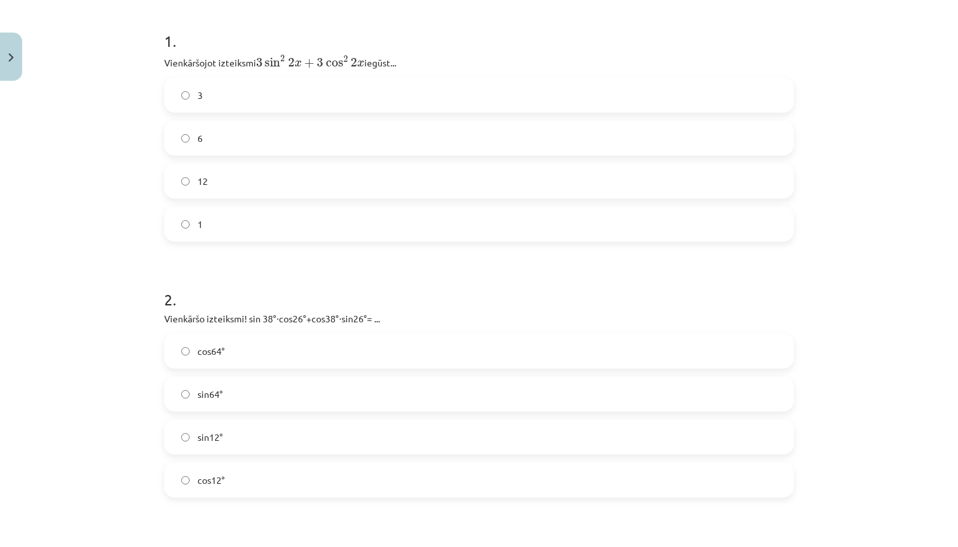
scroll to position [251, 0]
click at [263, 98] on label "3" at bounding box center [479, 94] width 627 height 33
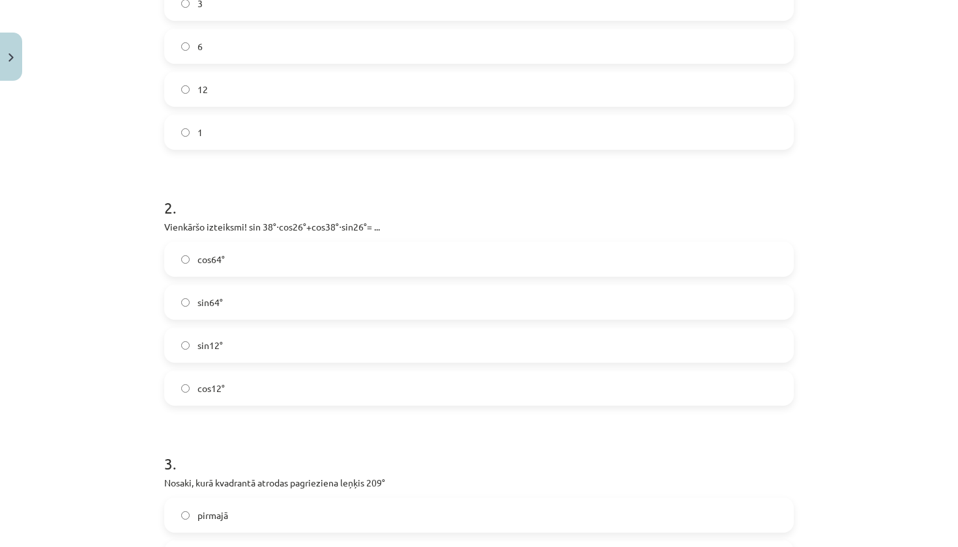
scroll to position [354, 0]
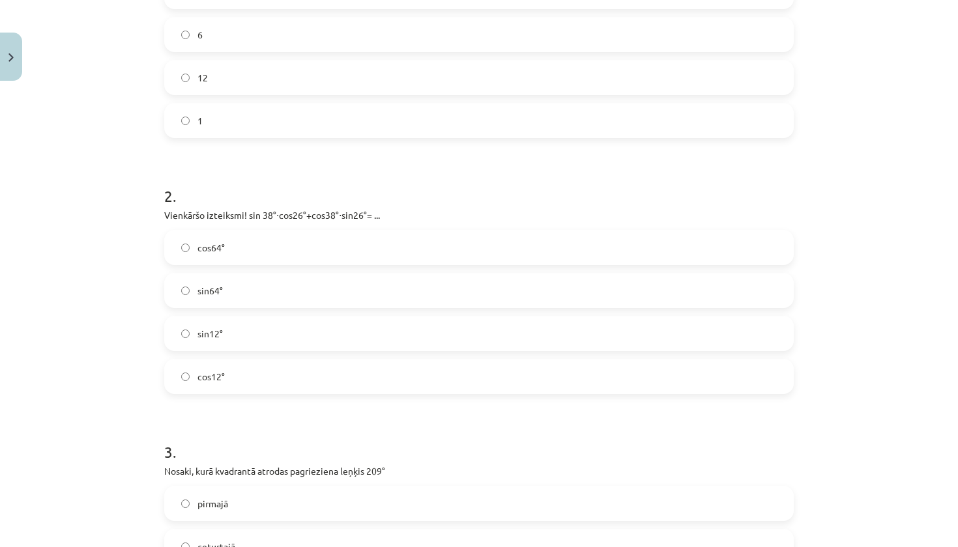
click at [263, 294] on label "sin64°" at bounding box center [479, 290] width 627 height 33
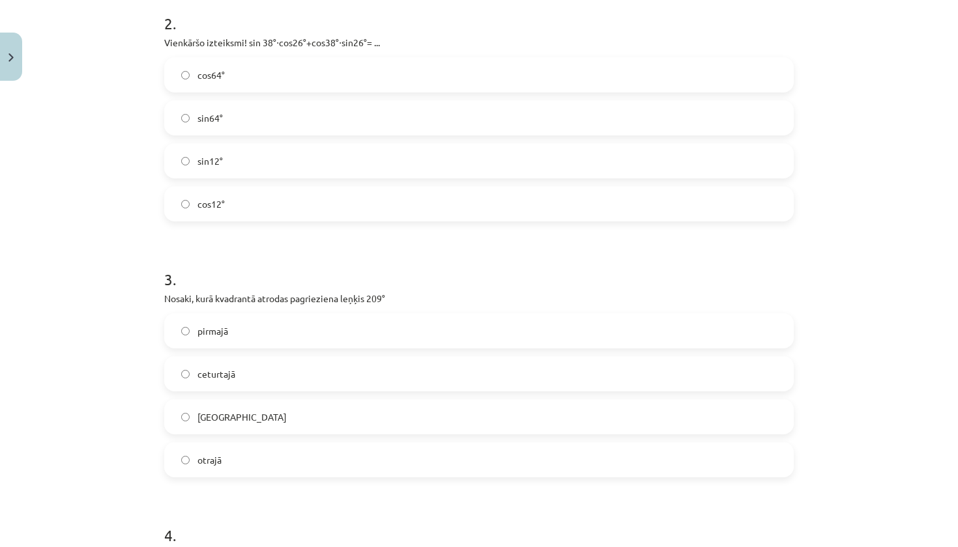
scroll to position [530, 0]
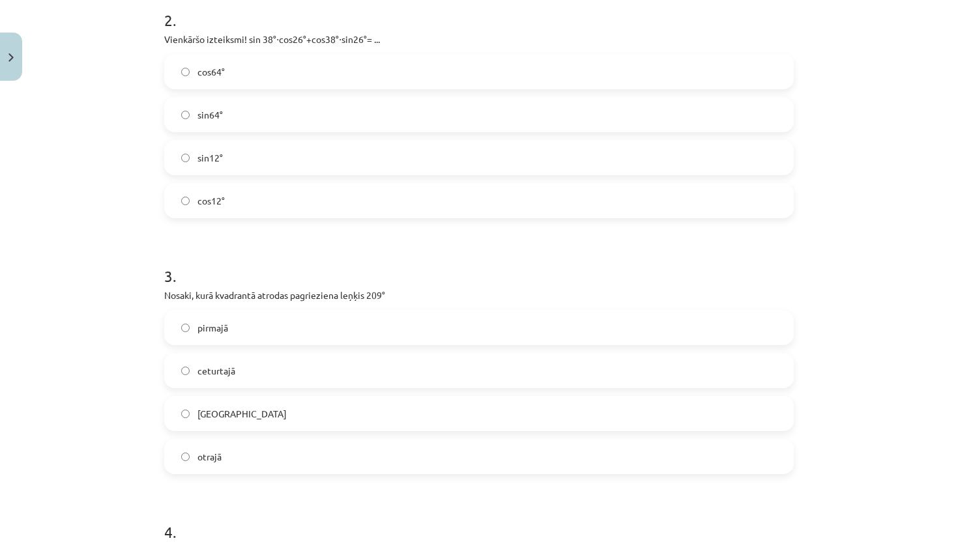
click at [243, 412] on label "trešajā" at bounding box center [479, 413] width 627 height 33
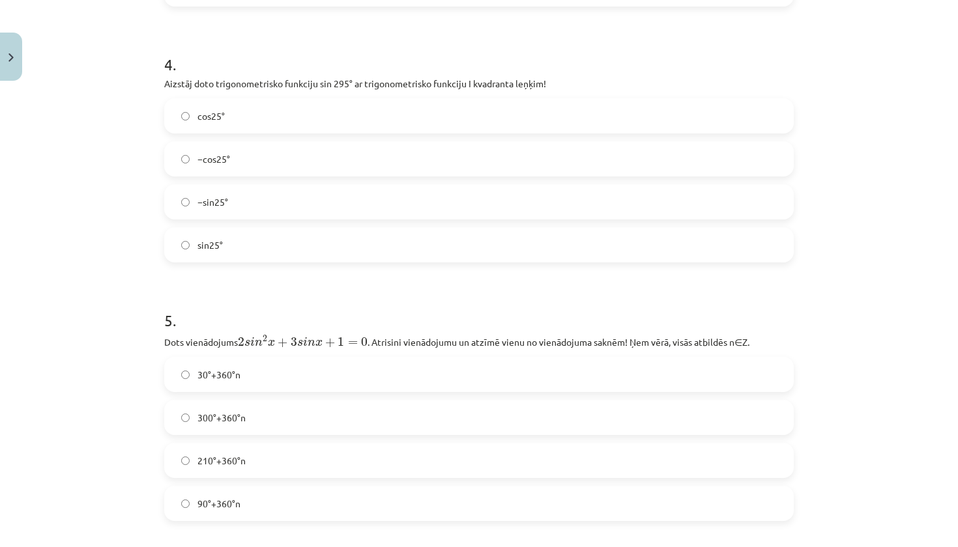
scroll to position [994, 0]
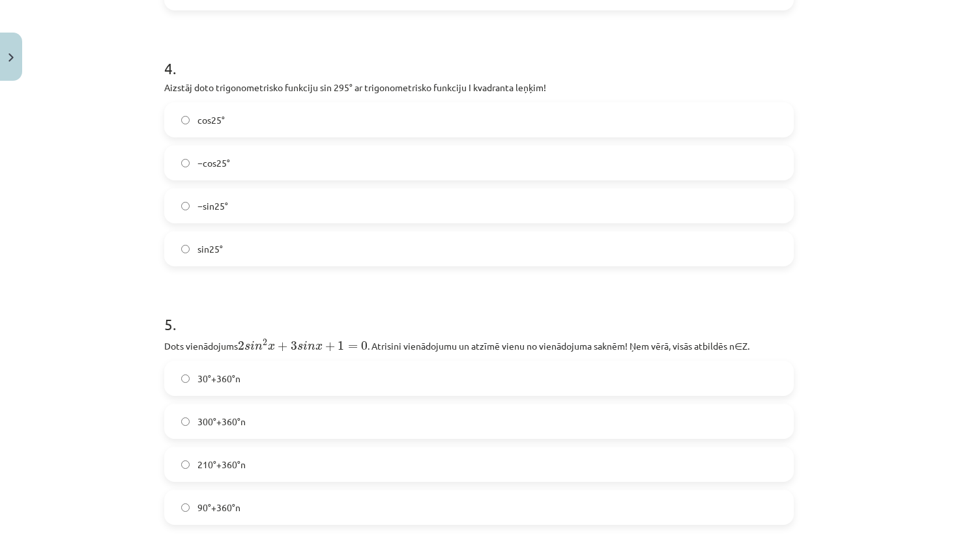
click at [276, 171] on label "−cos25°" at bounding box center [479, 163] width 627 height 33
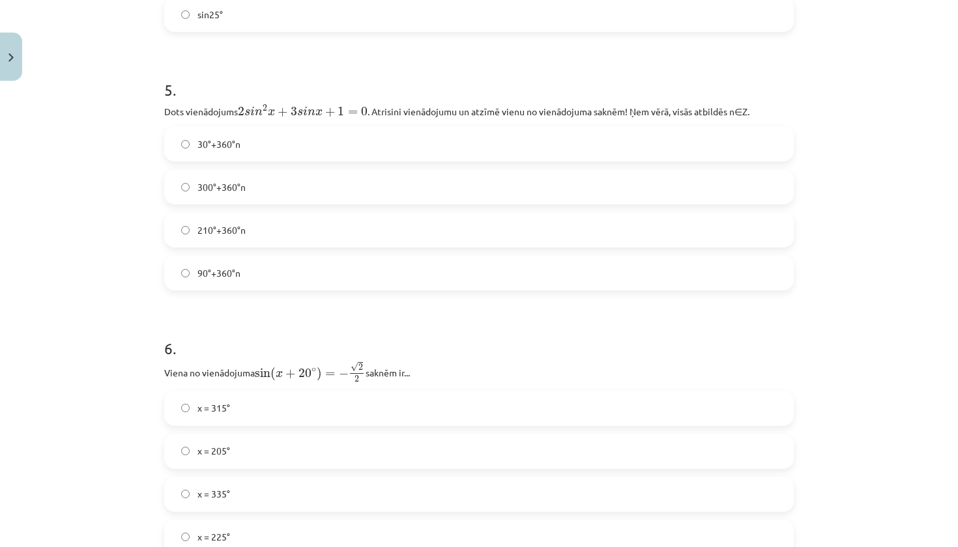
scroll to position [1233, 0]
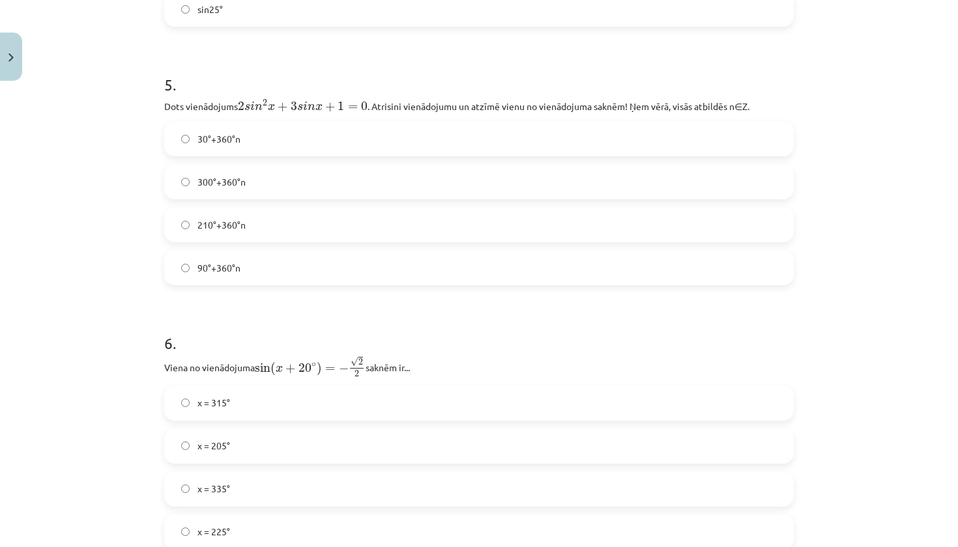
click at [263, 227] on label "210°+360°n" at bounding box center [479, 225] width 627 height 33
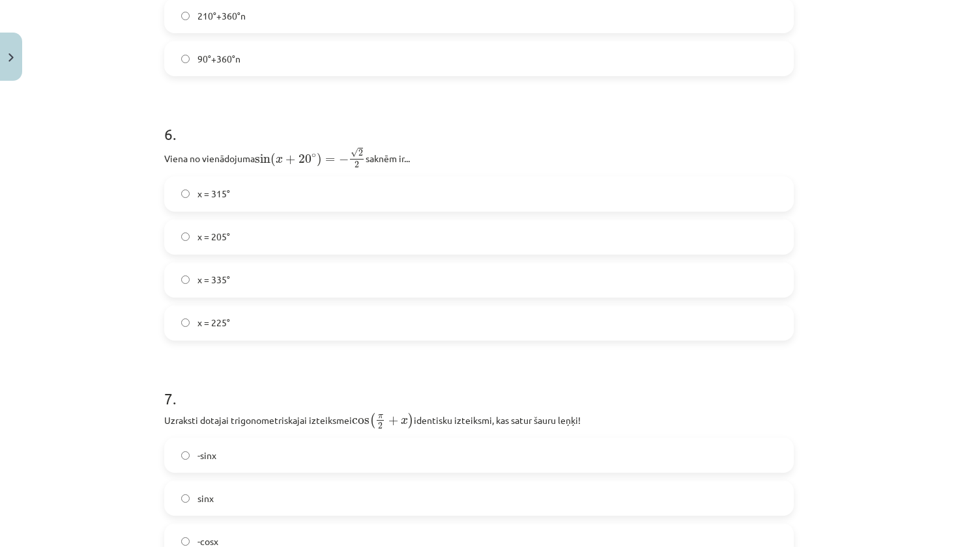
scroll to position [1460, 0]
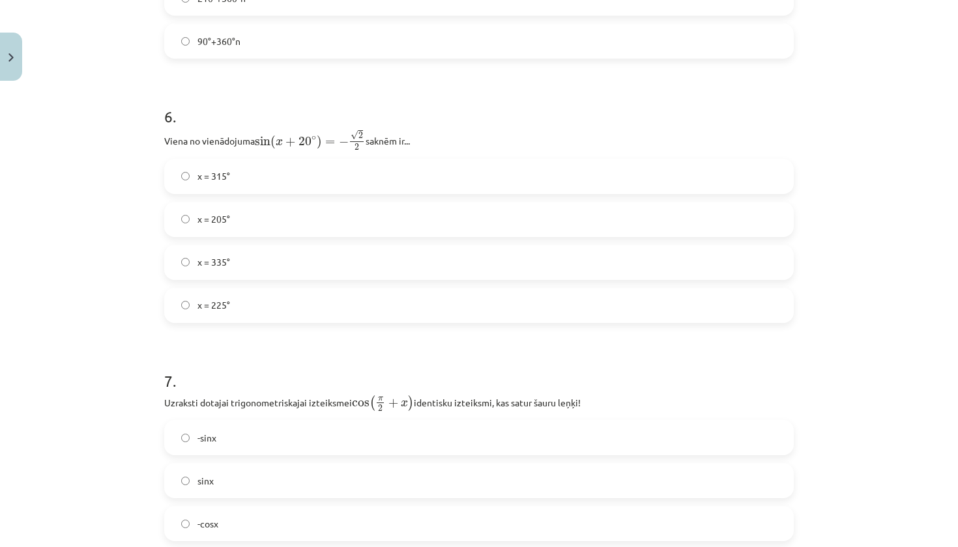
click at [263, 227] on label "x = 205°" at bounding box center [479, 219] width 627 height 33
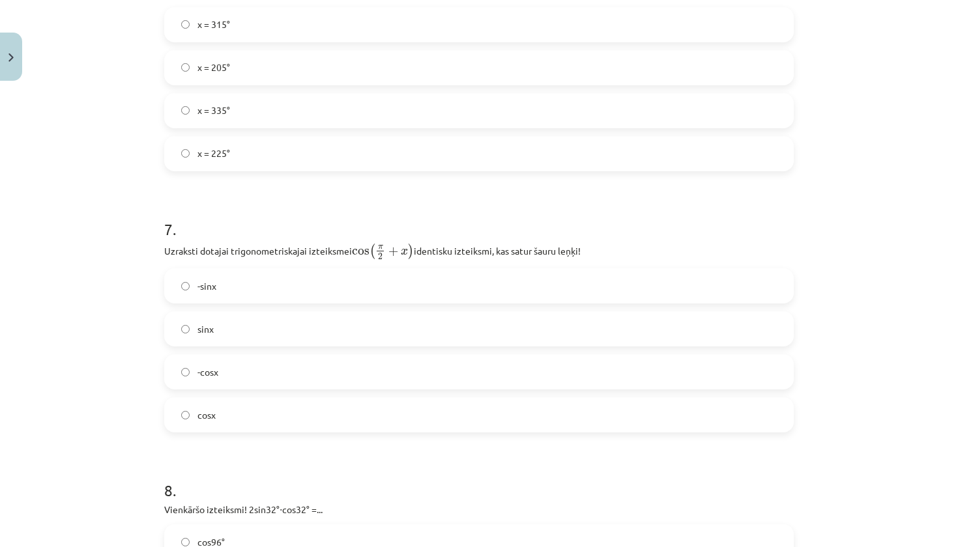
scroll to position [1621, 0]
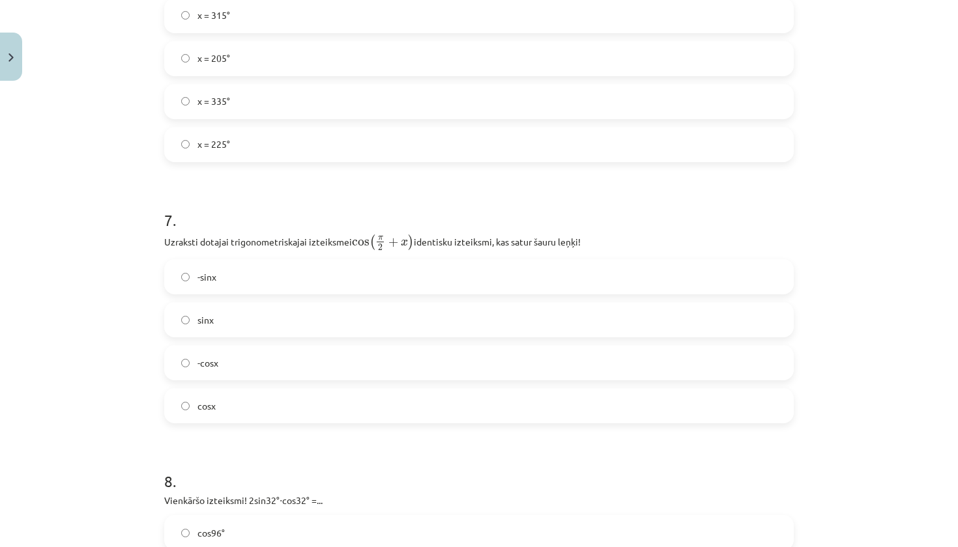
click at [252, 287] on label "-sinx" at bounding box center [479, 277] width 627 height 33
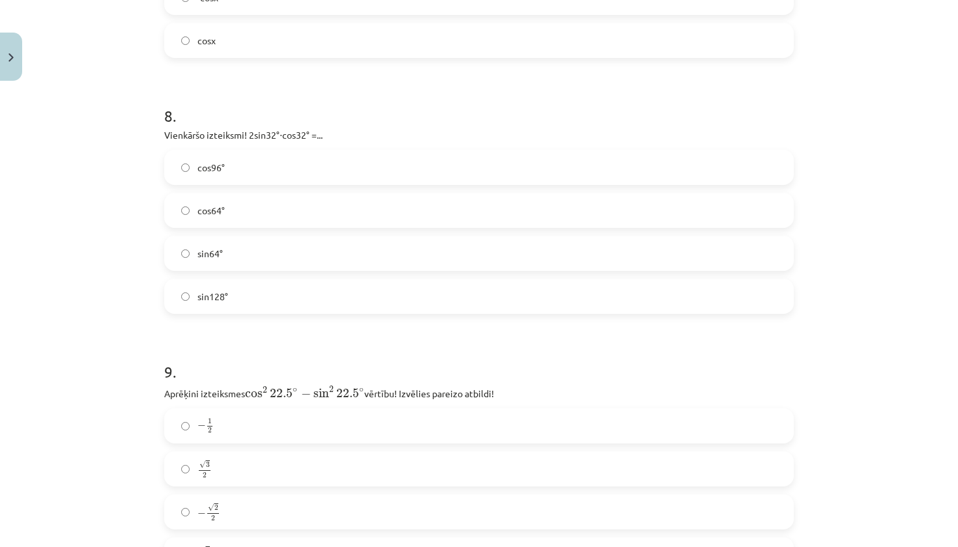
scroll to position [1997, 0]
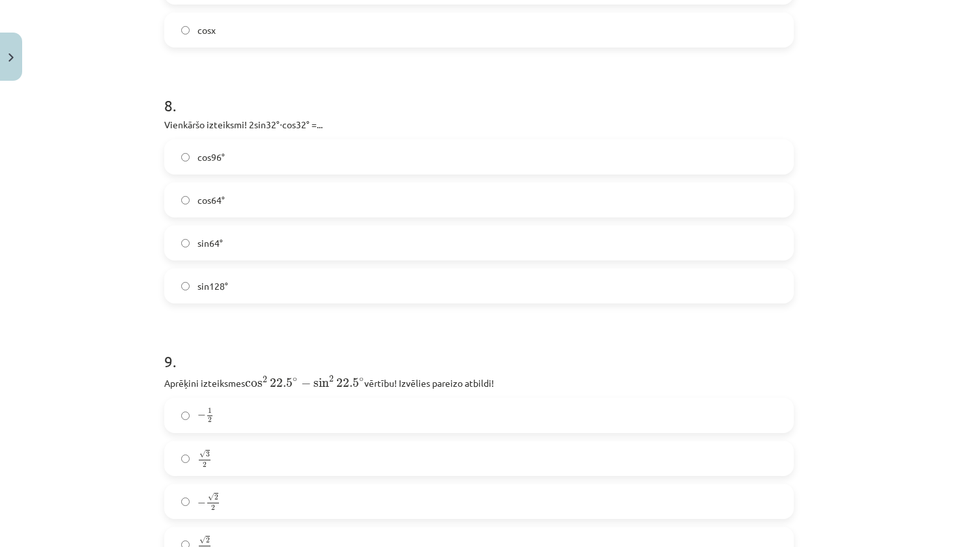
click at [249, 242] on label "sin64°" at bounding box center [479, 243] width 627 height 33
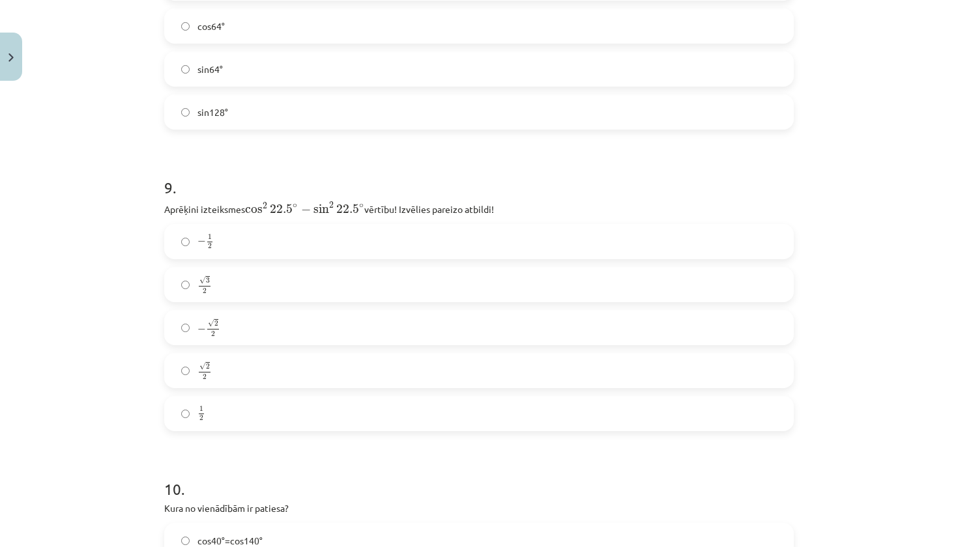
scroll to position [2172, 0]
click at [237, 369] on label "√ 2 2 2 2" at bounding box center [479, 370] width 627 height 33
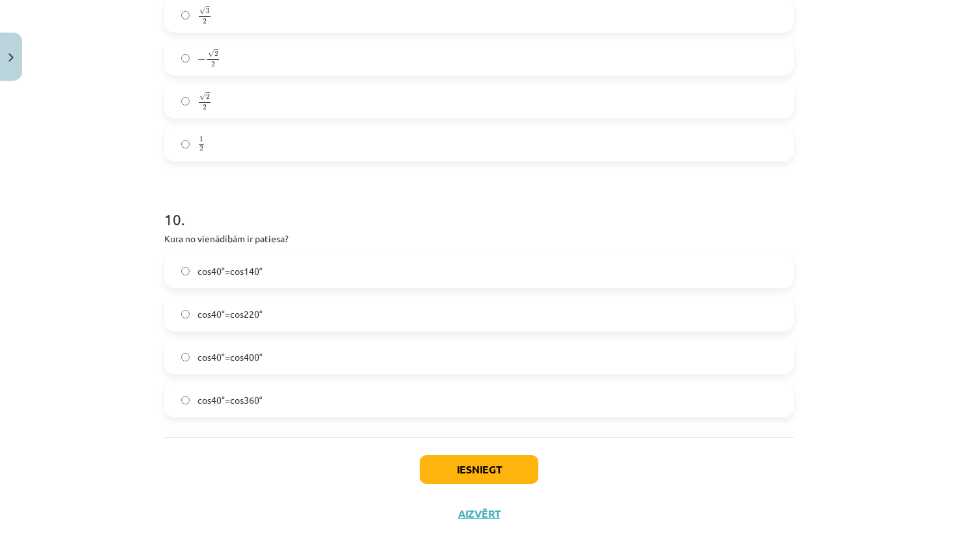
scroll to position [2442, 0]
click at [286, 361] on label "cos40°=cos400°" at bounding box center [479, 356] width 627 height 33
click at [477, 476] on button "Iesniegt" at bounding box center [479, 469] width 119 height 29
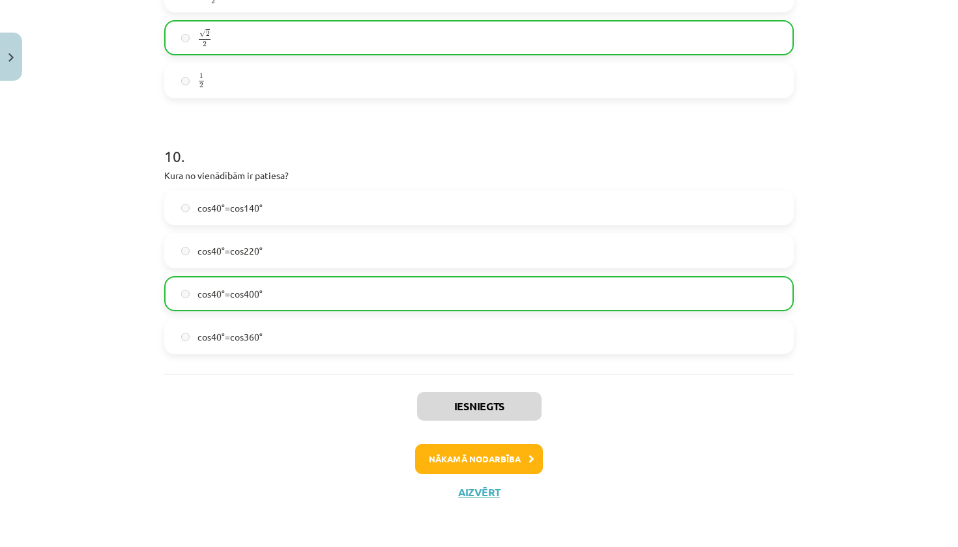
scroll to position [2505, 0]
click at [479, 457] on button "Nākamā nodarbība" at bounding box center [479, 459] width 128 height 30
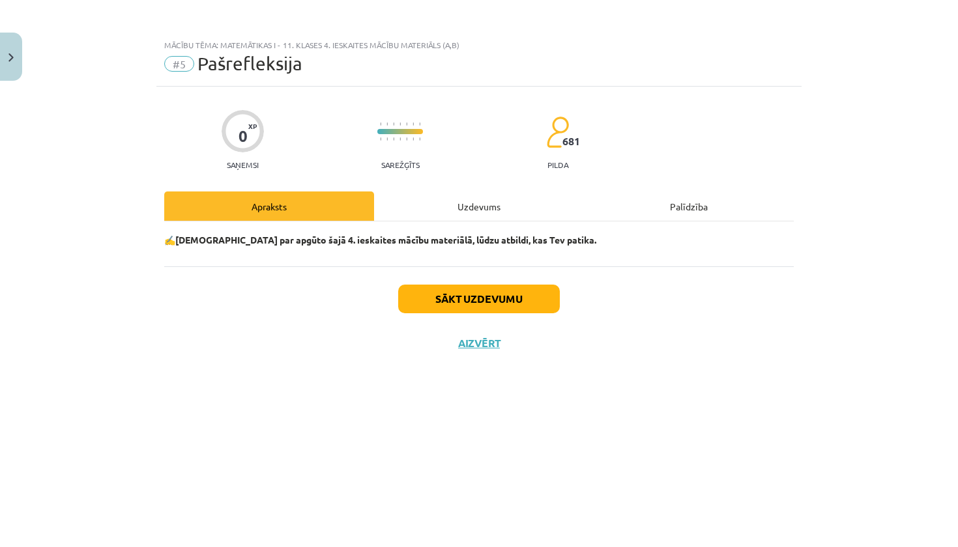
click at [472, 295] on button "Sākt uzdevumu" at bounding box center [479, 299] width 162 height 29
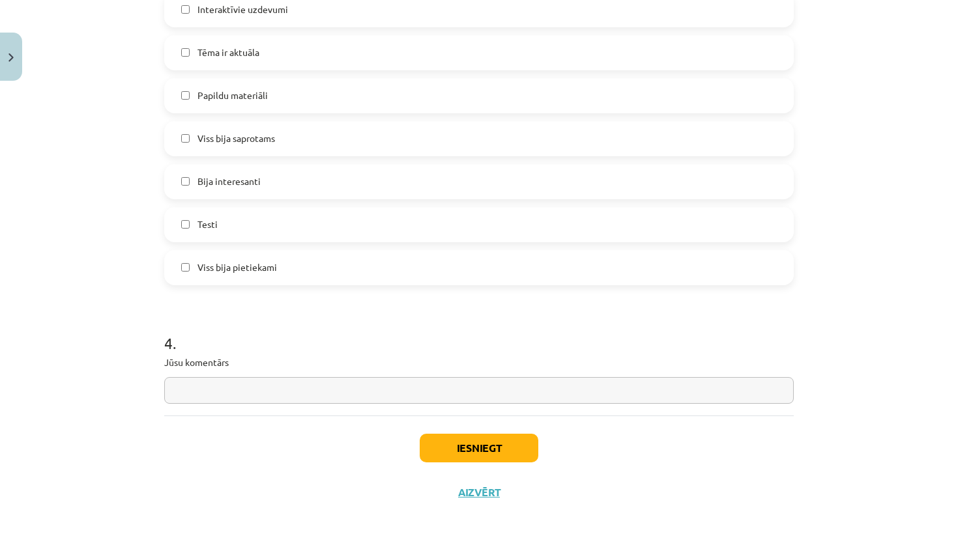
scroll to position [1112, 0]
click at [463, 442] on button "Iesniegt" at bounding box center [479, 448] width 119 height 29
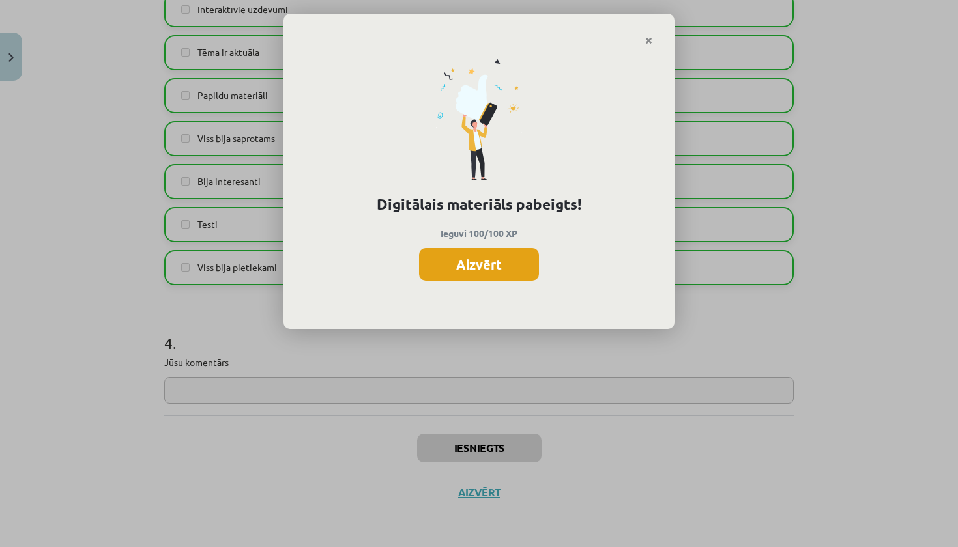
click at [489, 264] on button "Aizvērt" at bounding box center [479, 264] width 120 height 33
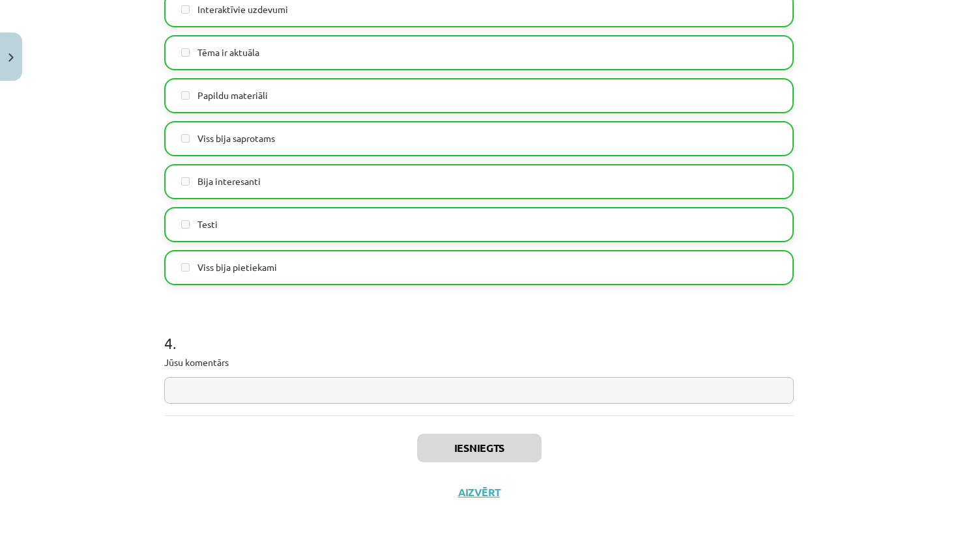
click at [484, 481] on div "Iesniegts Aizvērt" at bounding box center [478, 461] width 629 height 91
click at [484, 486] on button "Aizvērt" at bounding box center [479, 492] width 50 height 13
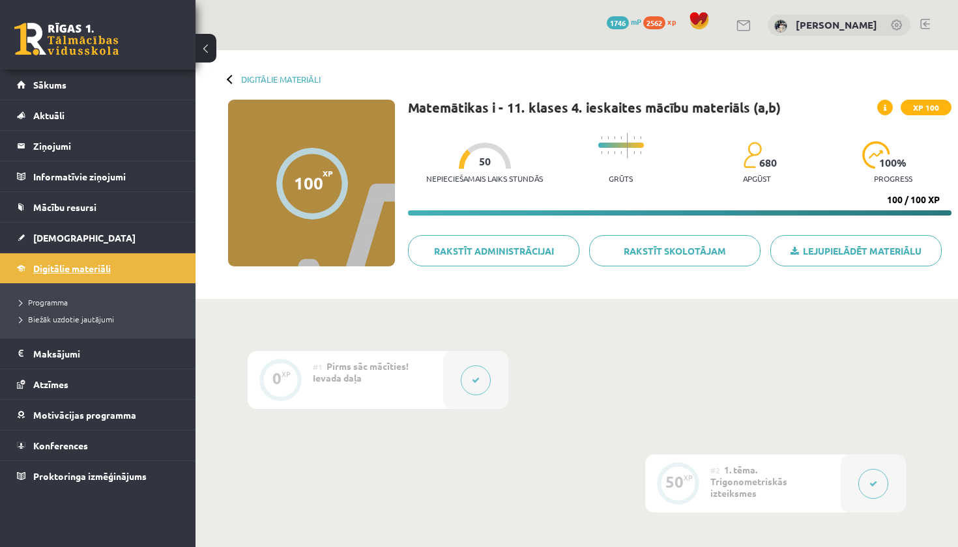
scroll to position [0, 0]
click at [123, 268] on link "Digitālie materiāli" at bounding box center [98, 268] width 162 height 30
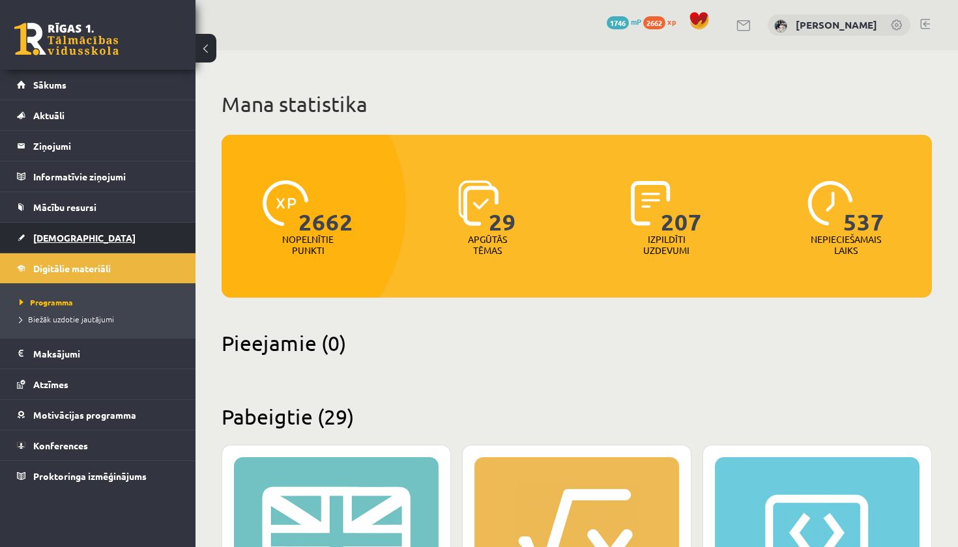
click at [65, 233] on link "[DEMOGRAPHIC_DATA]" at bounding box center [98, 238] width 162 height 30
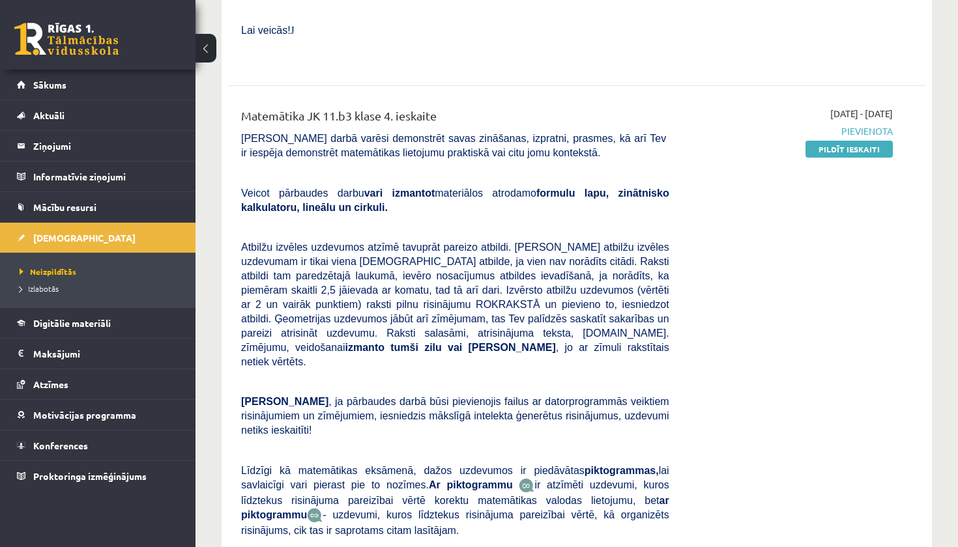
scroll to position [1595, 0]
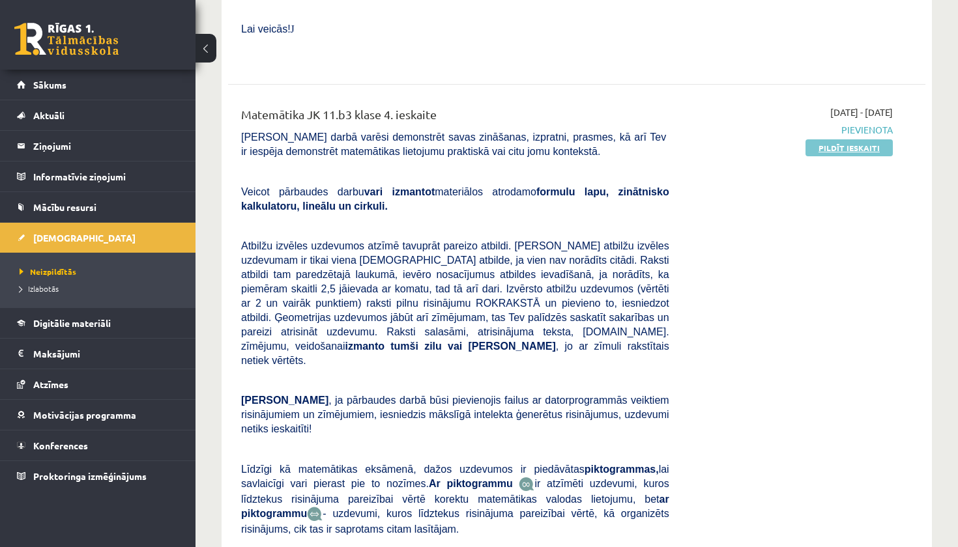
click at [841, 139] on link "Pildīt ieskaiti" at bounding box center [848, 147] width 87 height 17
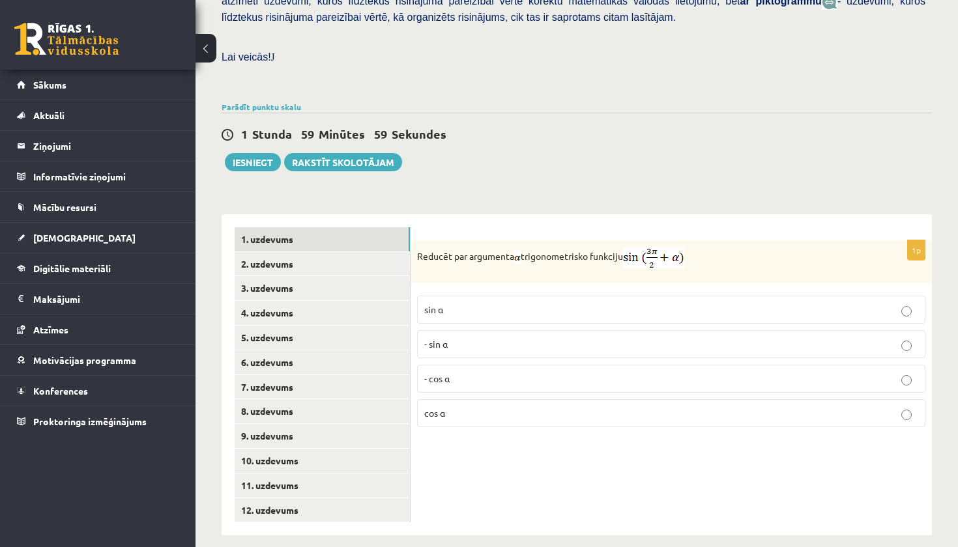
scroll to position [365, 0]
click at [354, 257] on link "2. uzdevums" at bounding box center [322, 265] width 175 height 24
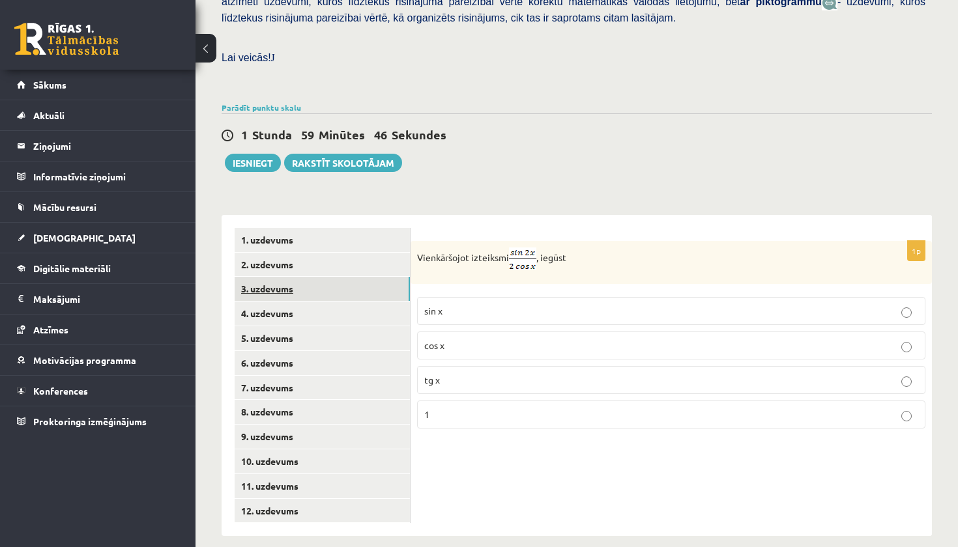
click at [353, 278] on link "3. uzdevums" at bounding box center [322, 289] width 175 height 24
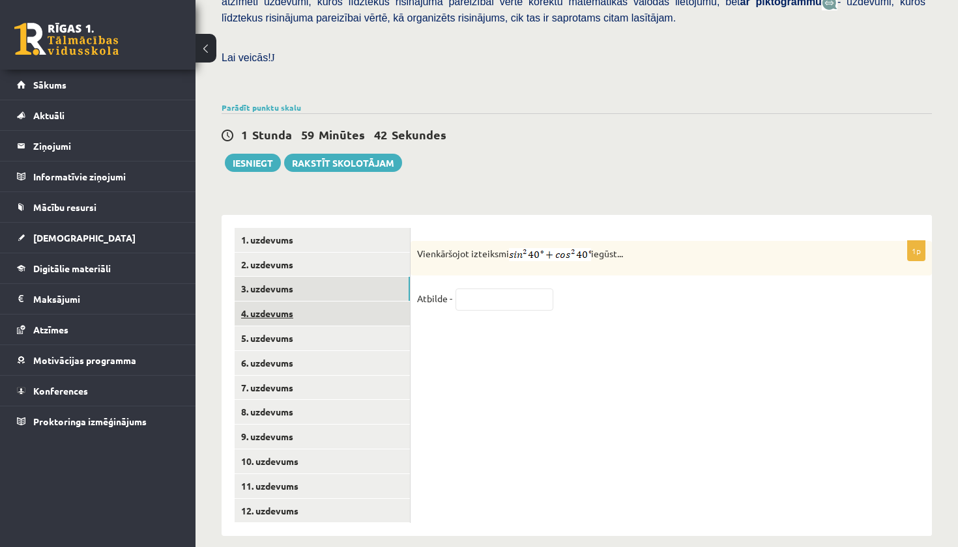
click at [353, 302] on link "4. uzdevums" at bounding box center [322, 314] width 175 height 24
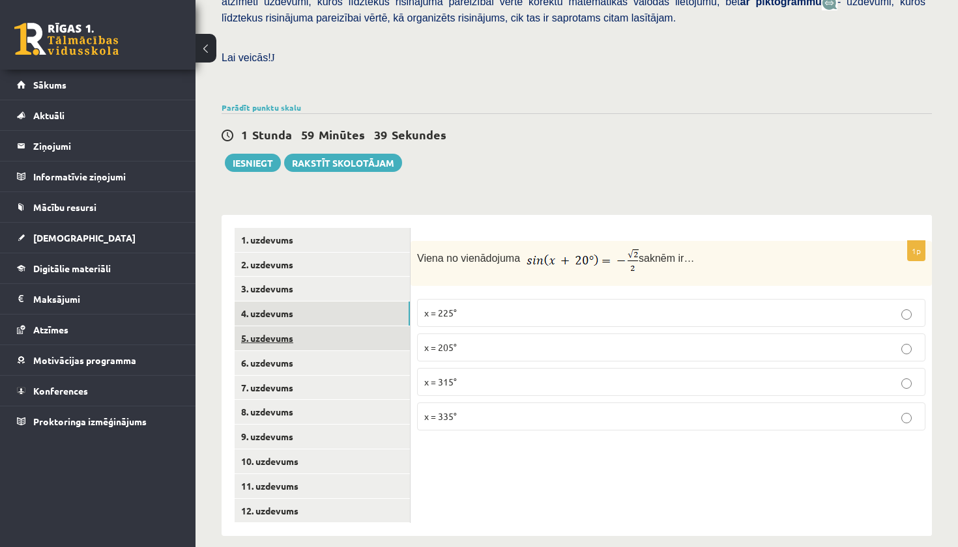
click at [349, 326] on link "5. uzdevums" at bounding box center [322, 338] width 175 height 24
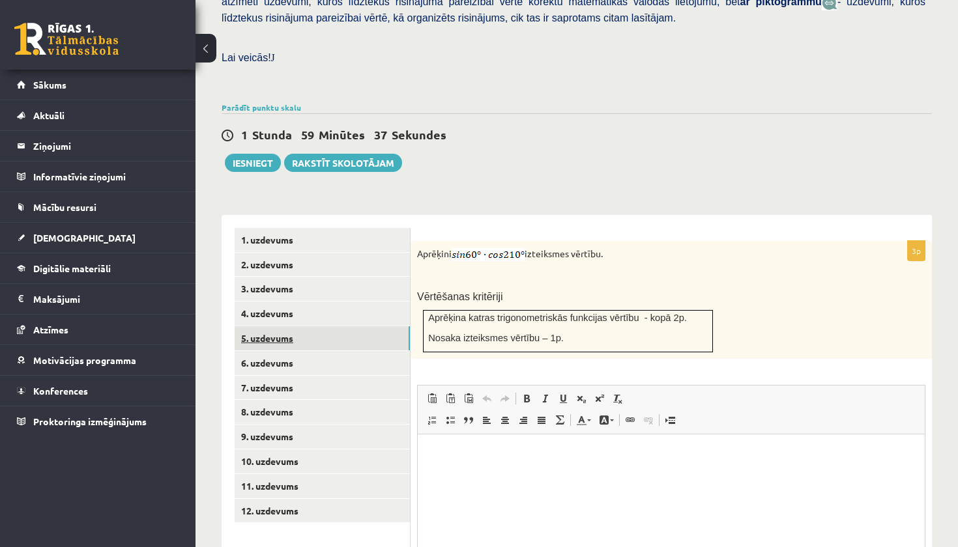
scroll to position [0, 0]
click at [327, 358] on link "6. uzdevums" at bounding box center [322, 363] width 175 height 24
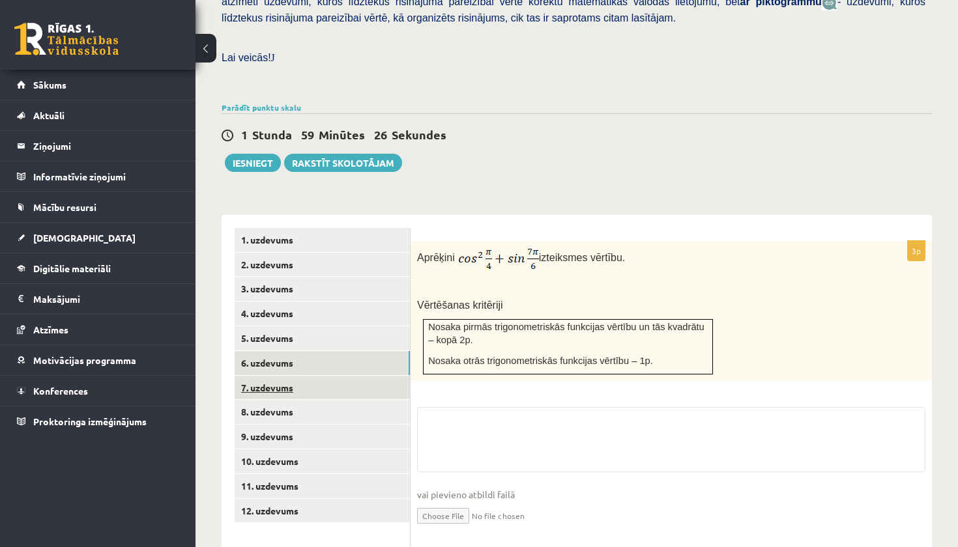
click at [321, 378] on link "7. uzdevums" at bounding box center [322, 388] width 175 height 24
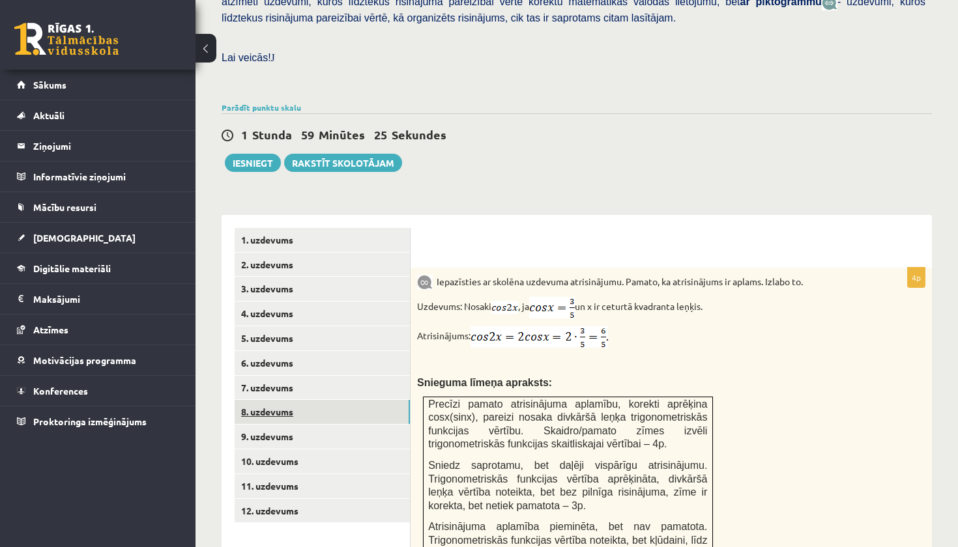
click at [319, 406] on link "8. uzdevums" at bounding box center [322, 412] width 175 height 24
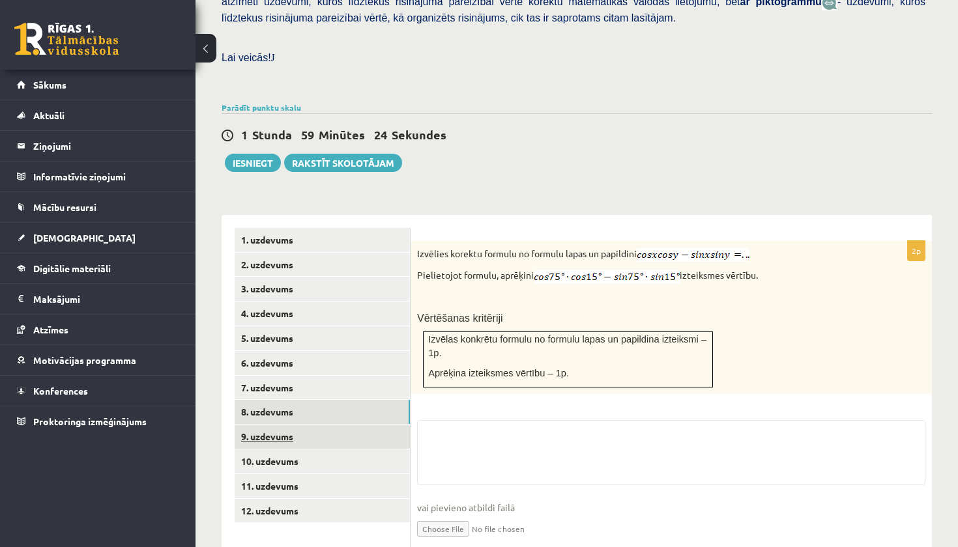
click at [319, 425] on link "9. uzdevums" at bounding box center [322, 437] width 175 height 24
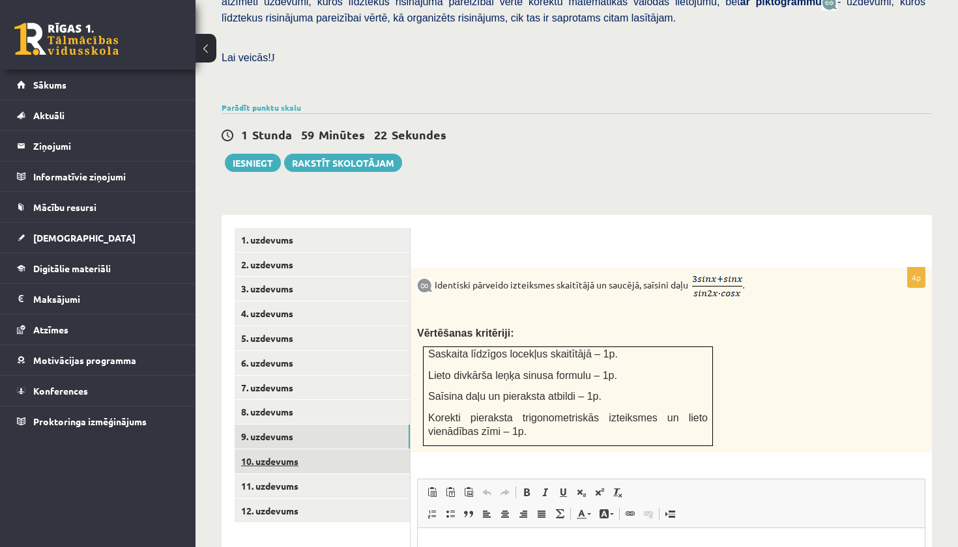
click at [322, 450] on link "10. uzdevums" at bounding box center [322, 462] width 175 height 24
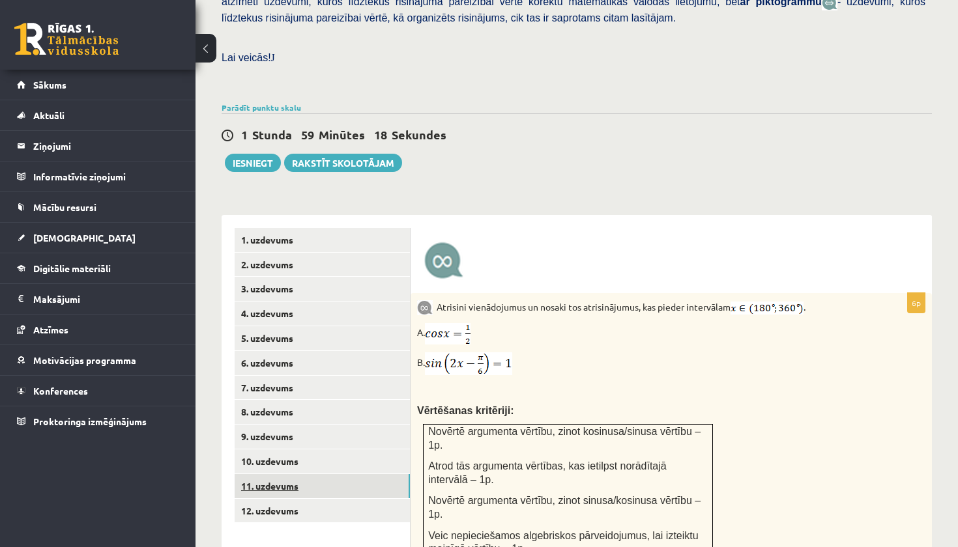
click at [321, 474] on link "11. uzdevums" at bounding box center [322, 486] width 175 height 24
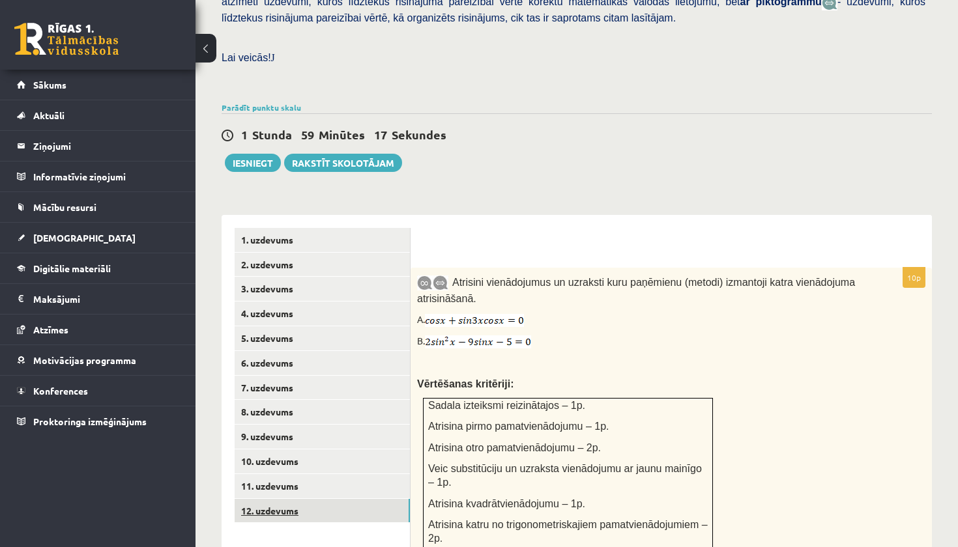
click at [312, 499] on link "12. uzdevums" at bounding box center [322, 511] width 175 height 24
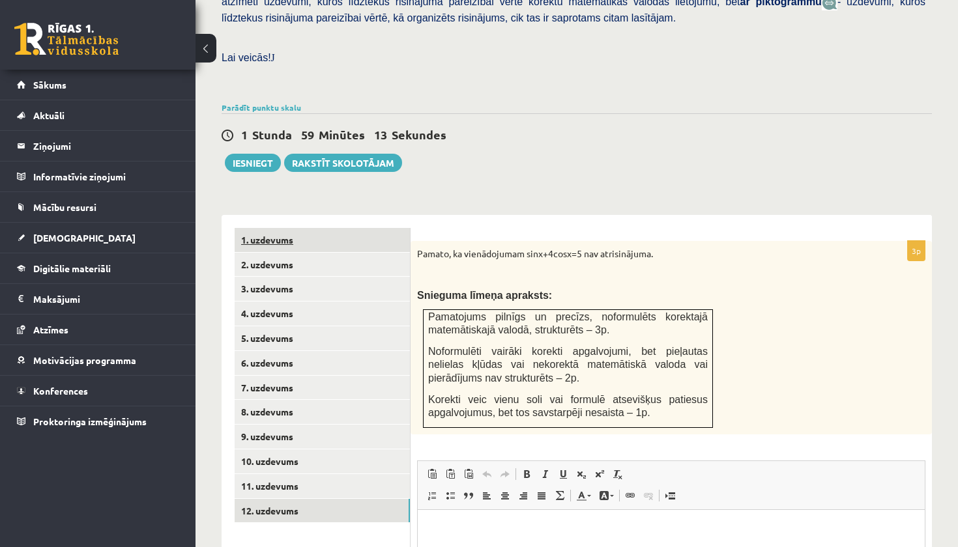
click at [315, 231] on link "1. uzdevums" at bounding box center [322, 240] width 175 height 24
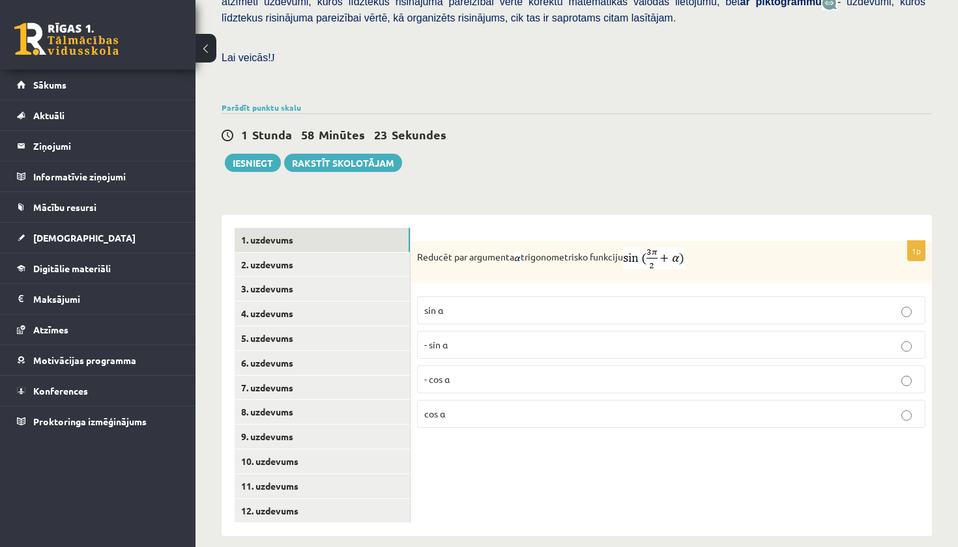
click at [442, 373] on span "- cos α" at bounding box center [436, 379] width 25 height 12
click at [370, 253] on link "2. uzdevums" at bounding box center [322, 265] width 175 height 24
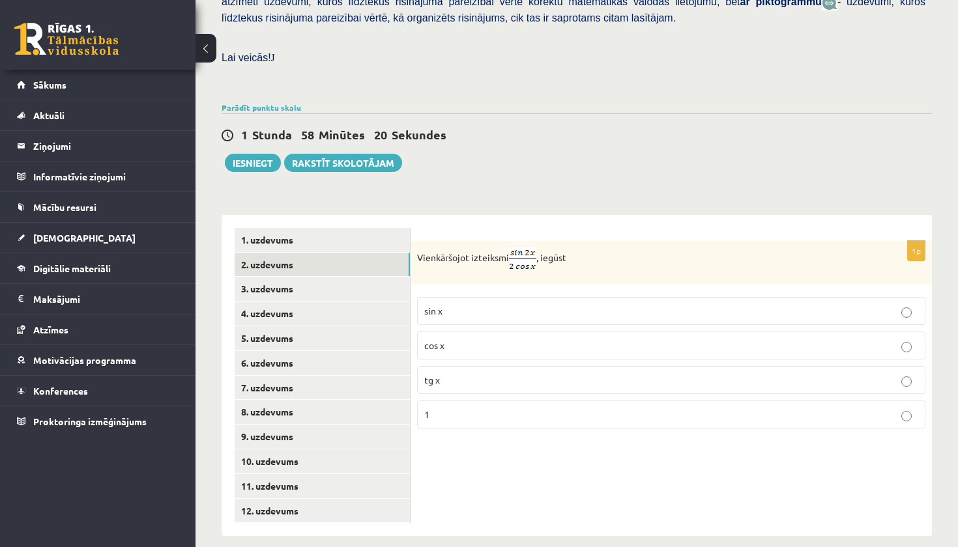
click at [453, 373] on p "tg x" at bounding box center [671, 380] width 494 height 14
click at [381, 284] on link "3. uzdevums" at bounding box center [322, 289] width 175 height 24
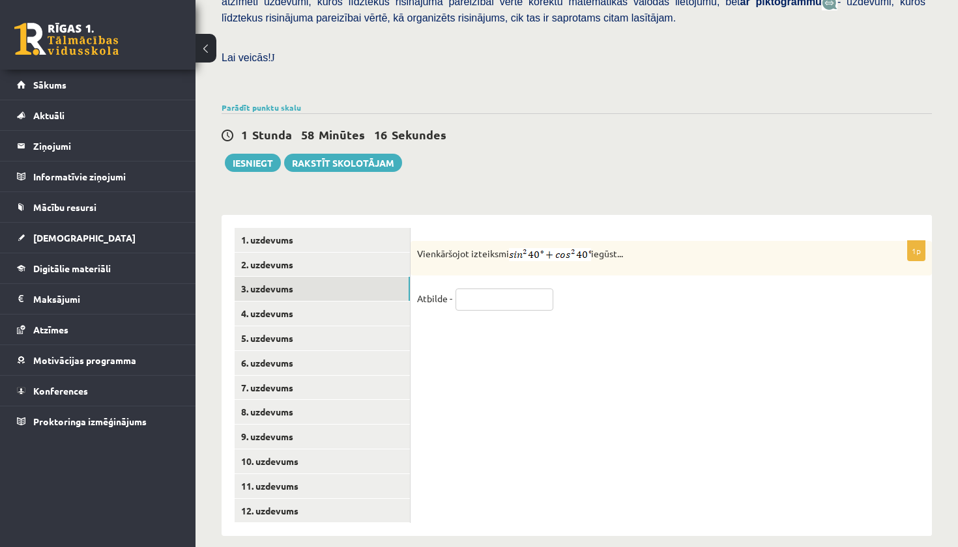
click at [465, 289] on input "text" at bounding box center [504, 300] width 98 height 22
type input "*"
click at [354, 304] on link "4. uzdevums" at bounding box center [322, 314] width 175 height 24
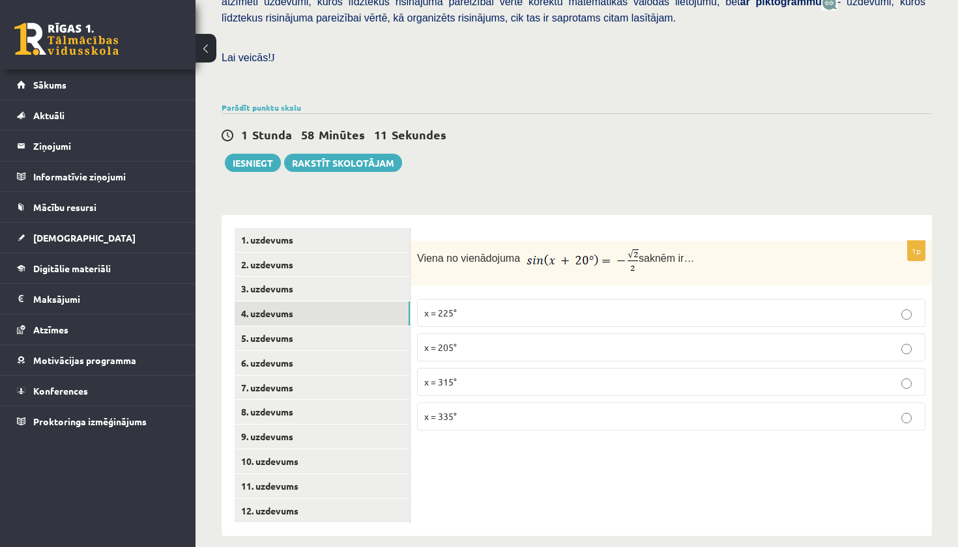
click at [465, 341] on p "x = 205°" at bounding box center [671, 348] width 494 height 14
click at [335, 326] on link "5. uzdevums" at bounding box center [322, 338] width 175 height 24
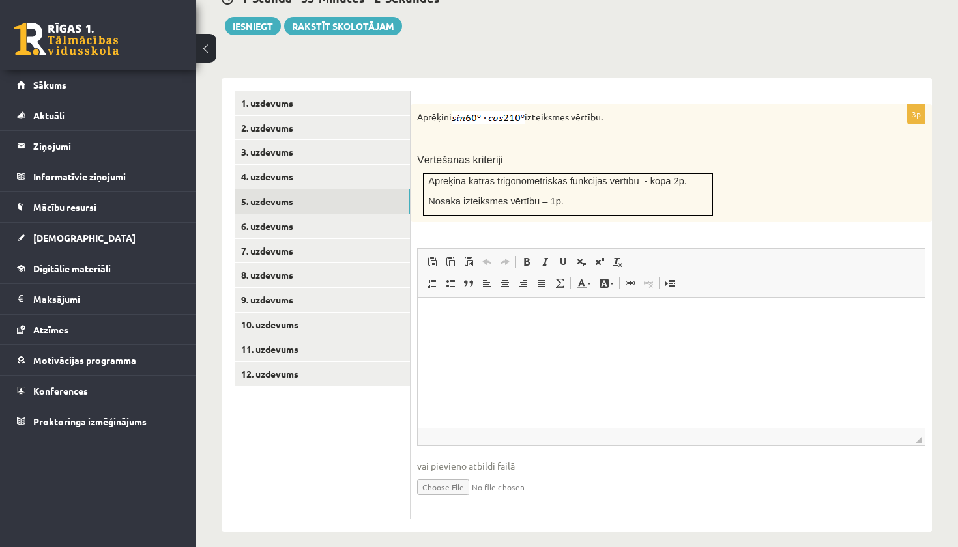
scroll to position [501, 0]
click at [448, 480] on input "file" at bounding box center [671, 487] width 508 height 27
type input "**********"
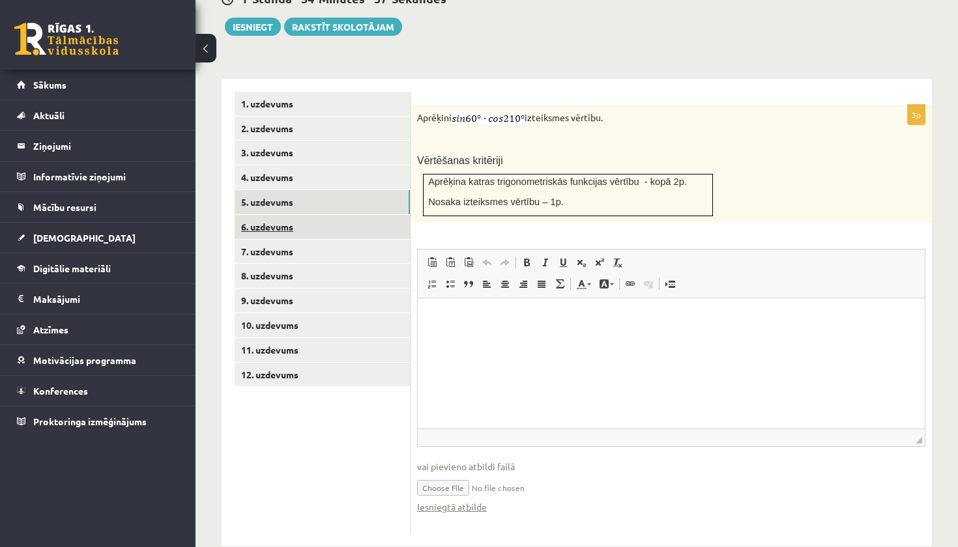
click at [333, 215] on link "6. uzdevums" at bounding box center [322, 227] width 175 height 24
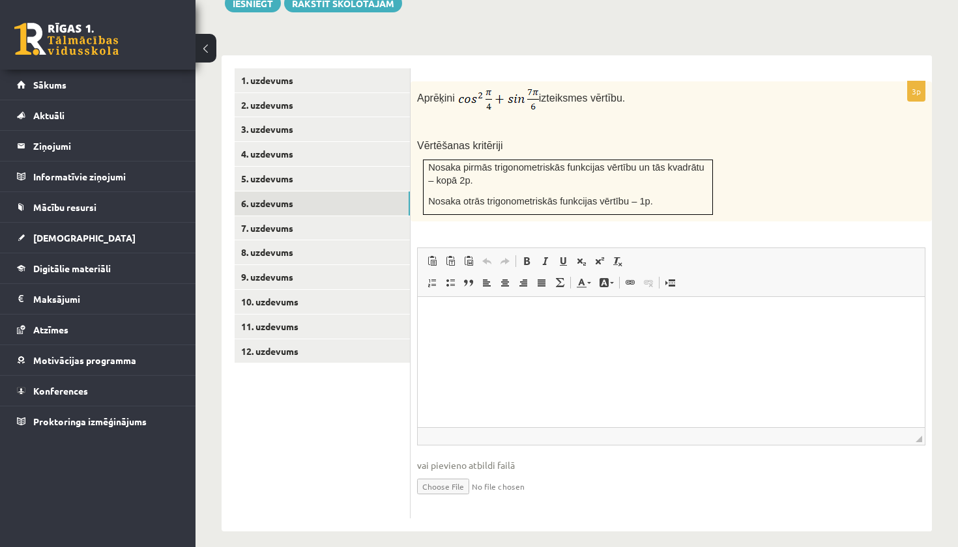
scroll to position [524, 0]
click at [448, 478] on input "file" at bounding box center [671, 486] width 508 height 27
type input "**********"
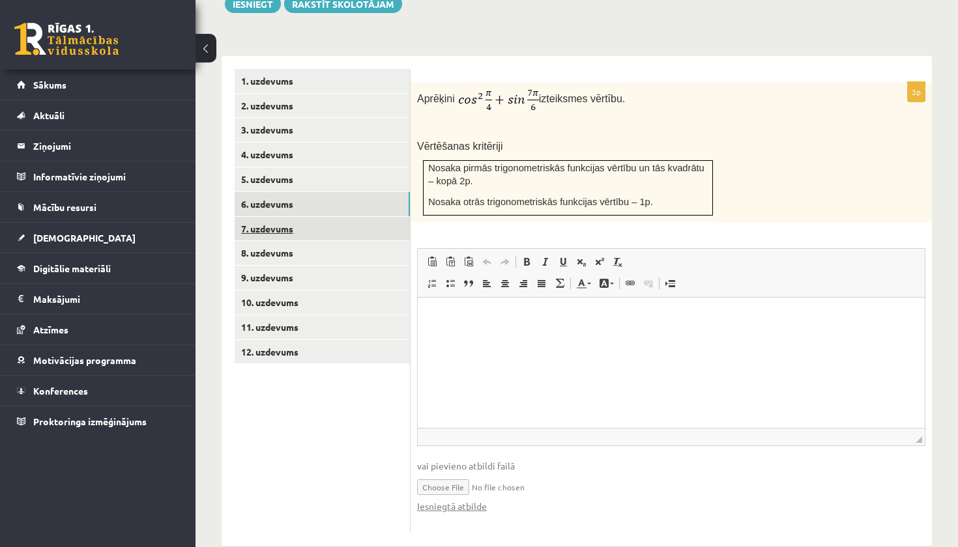
click at [321, 217] on link "7. uzdevums" at bounding box center [322, 229] width 175 height 24
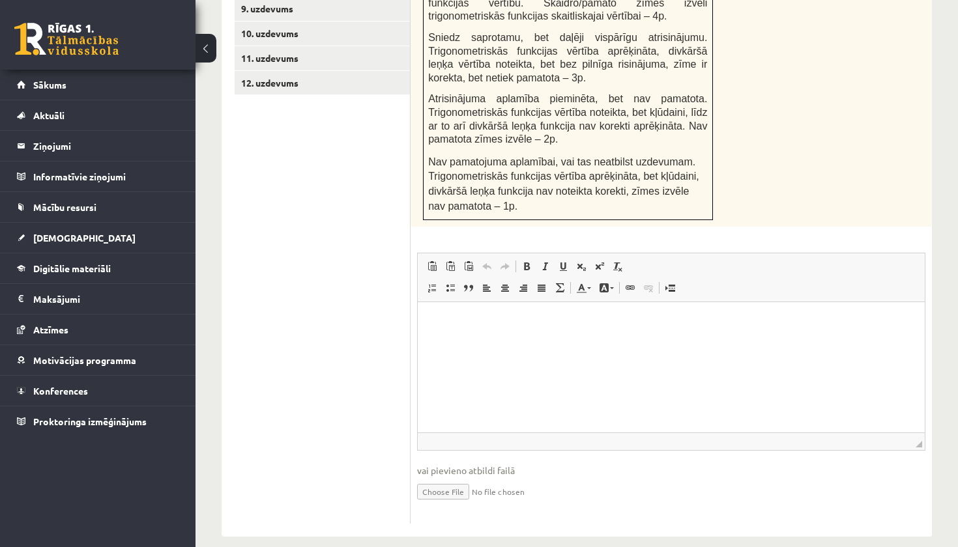
scroll to position [792, 0]
click at [469, 478] on input "file" at bounding box center [671, 491] width 508 height 27
type input "**********"
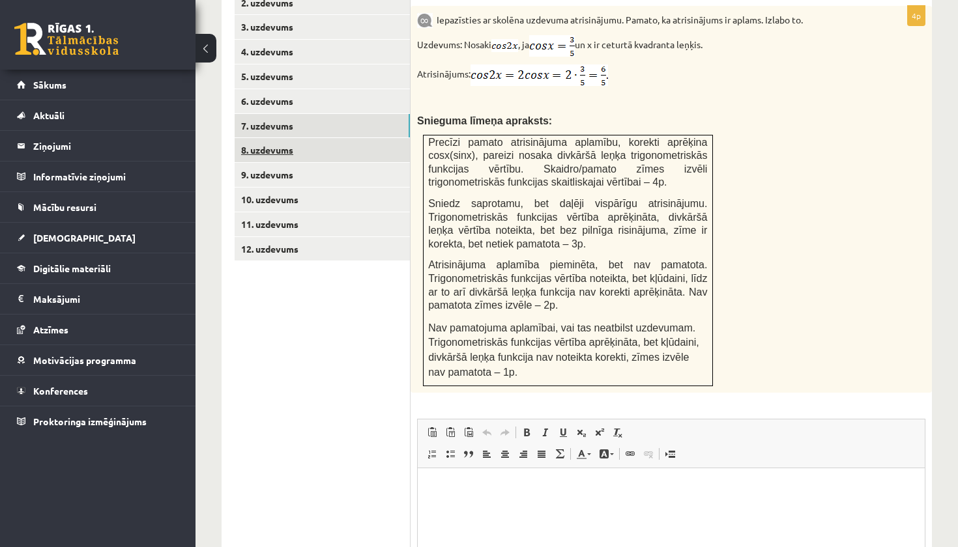
click at [364, 140] on link "8. uzdevums" at bounding box center [322, 150] width 175 height 24
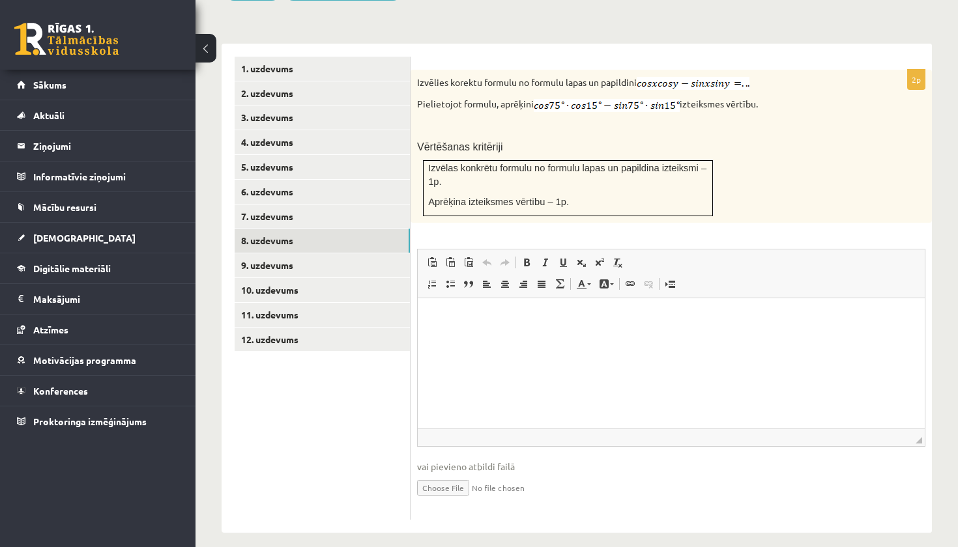
scroll to position [536, 0]
click at [491, 338] on html at bounding box center [671, 318] width 507 height 40
click at [253, 409] on ul "1. uzdevums 2. uzdevums 3. uzdevums 4. uzdevums 5. uzdevums 6. uzdevums 7. uzde…" at bounding box center [323, 288] width 176 height 463
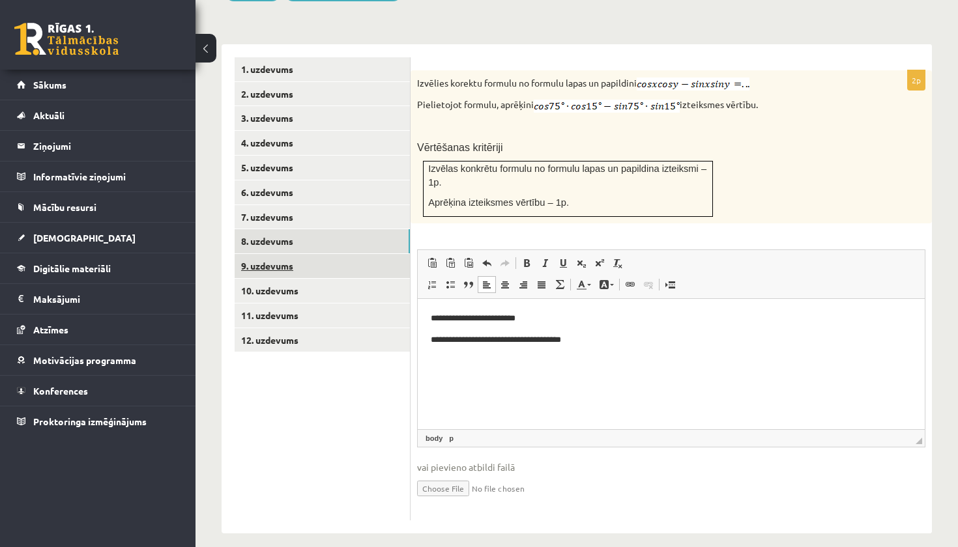
click at [323, 255] on link "9. uzdevums" at bounding box center [322, 266] width 175 height 24
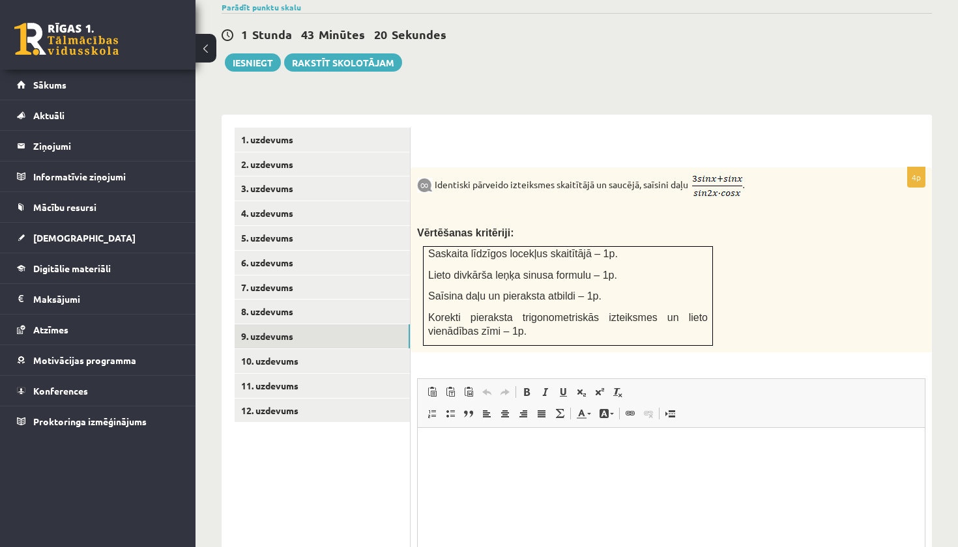
scroll to position [0, 0]
click at [276, 353] on link "10. uzdevums" at bounding box center [322, 361] width 175 height 24
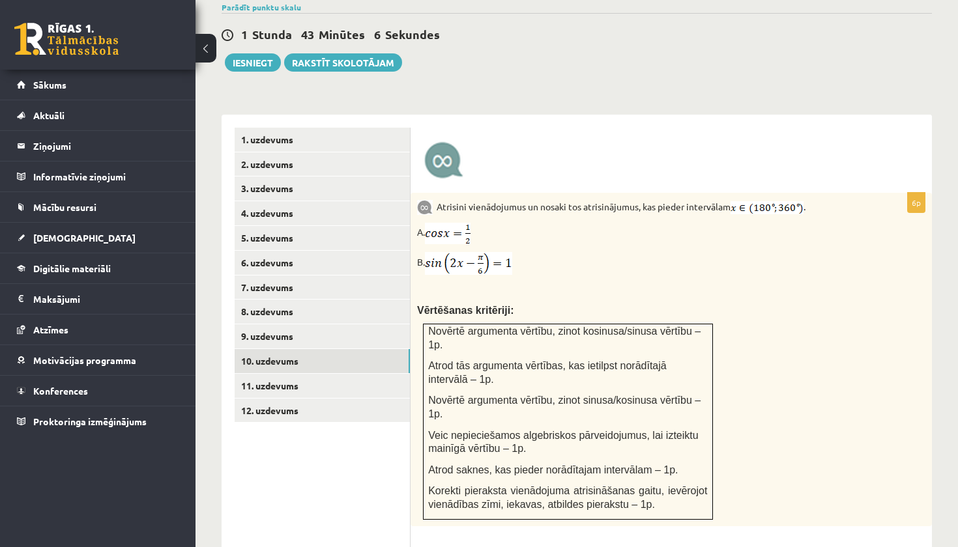
click at [455, 156] on img at bounding box center [444, 160] width 40 height 39
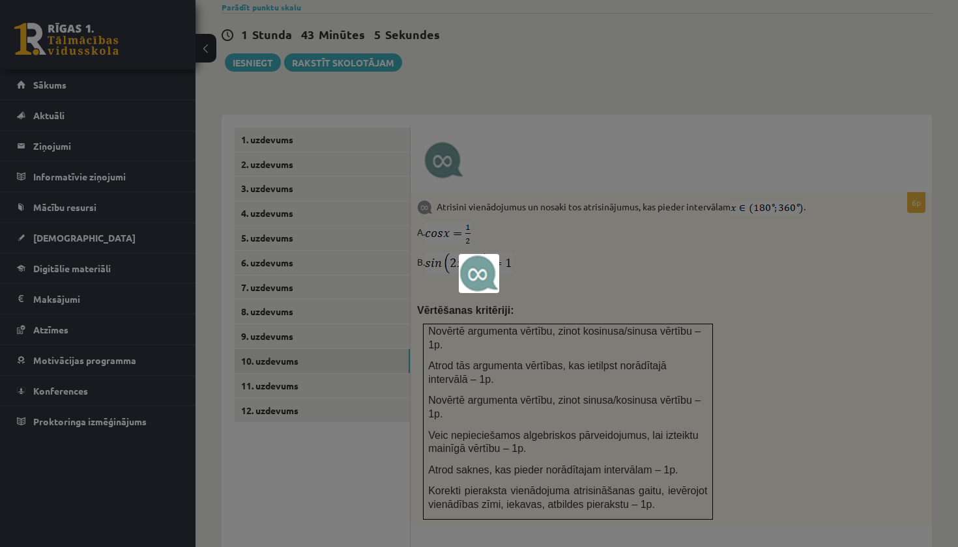
click at [472, 288] on img at bounding box center [479, 273] width 40 height 39
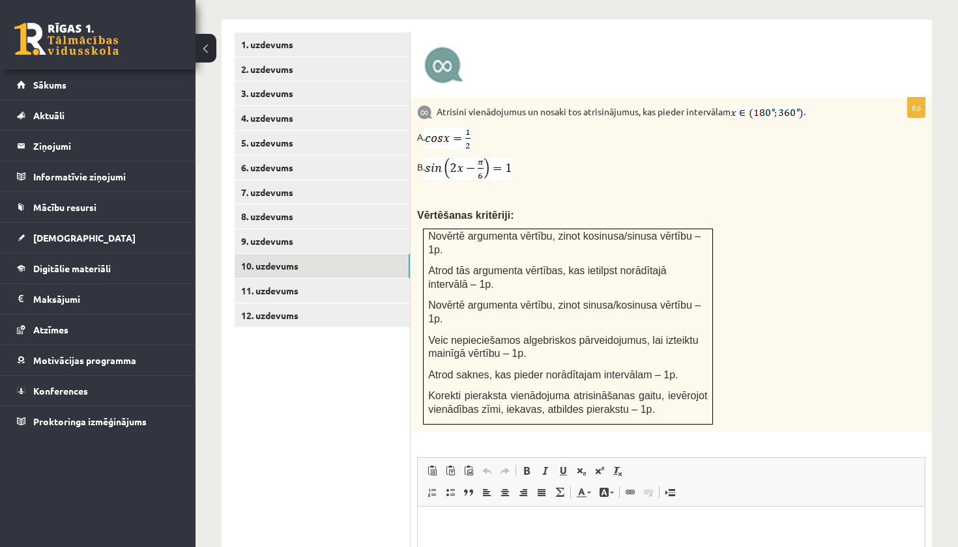
scroll to position [560, 0]
click at [304, 230] on link "9. uzdevums" at bounding box center [322, 241] width 175 height 24
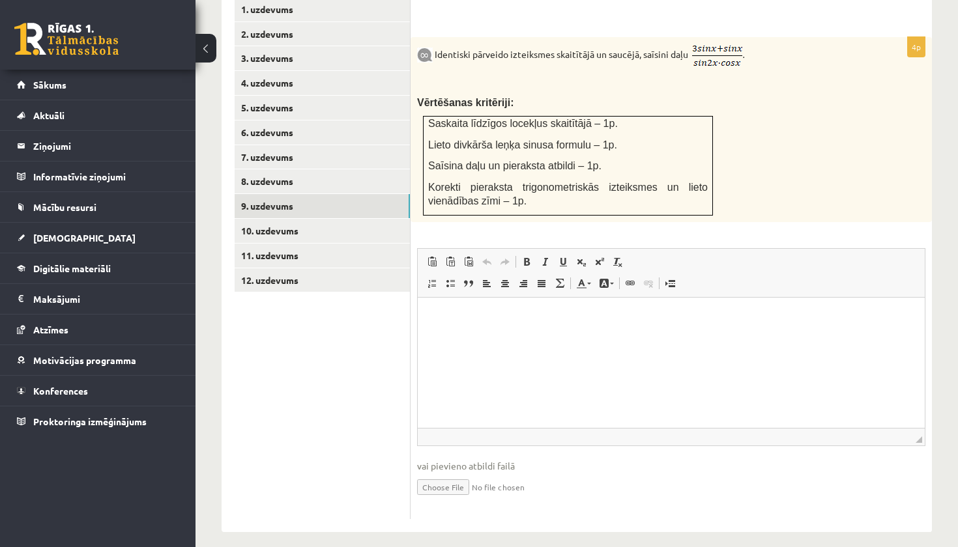
scroll to position [595, 0]
click at [470, 477] on input "file" at bounding box center [671, 487] width 508 height 27
type input "**********"
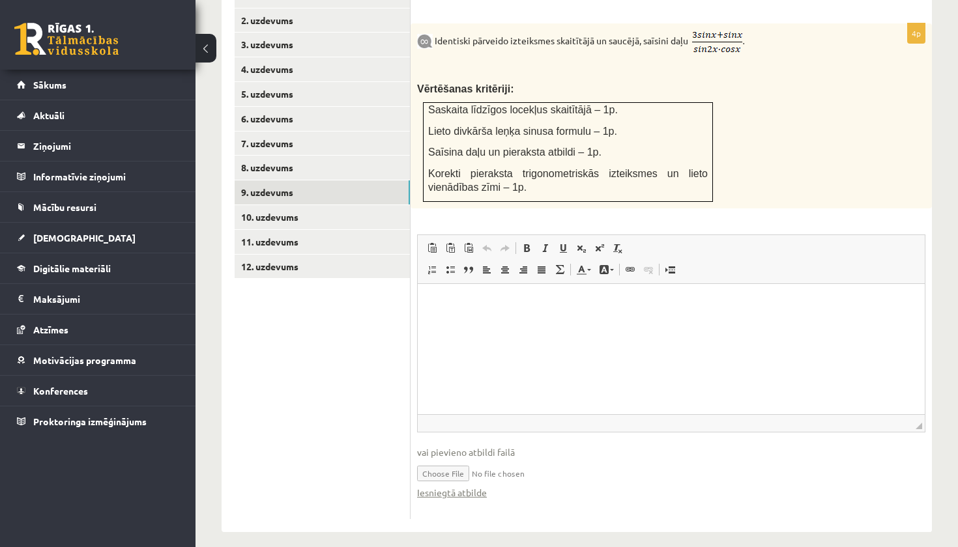
scroll to position [609, 0]
click at [352, 206] on link "10. uzdevums" at bounding box center [322, 218] width 175 height 24
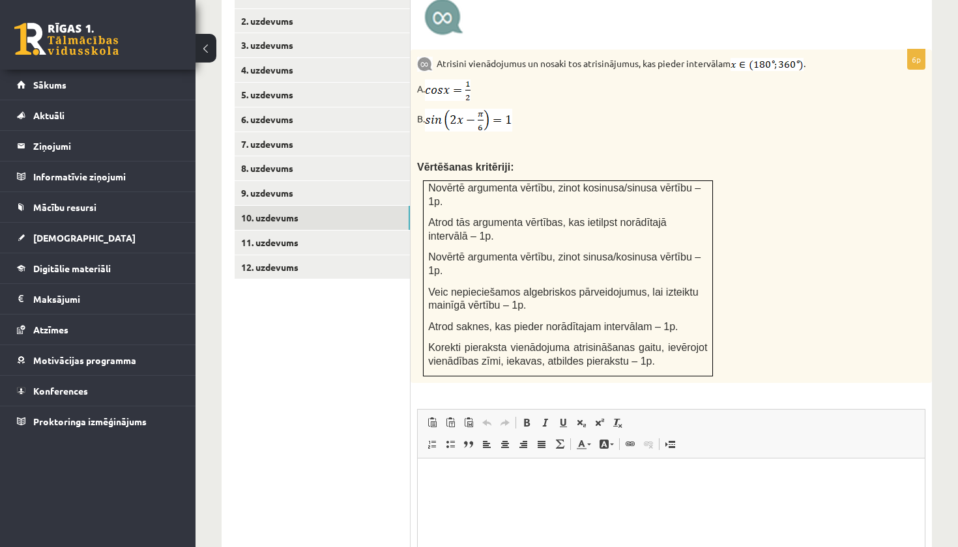
scroll to position [0, 0]
click at [360, 238] on link "11. uzdevums" at bounding box center [322, 243] width 175 height 24
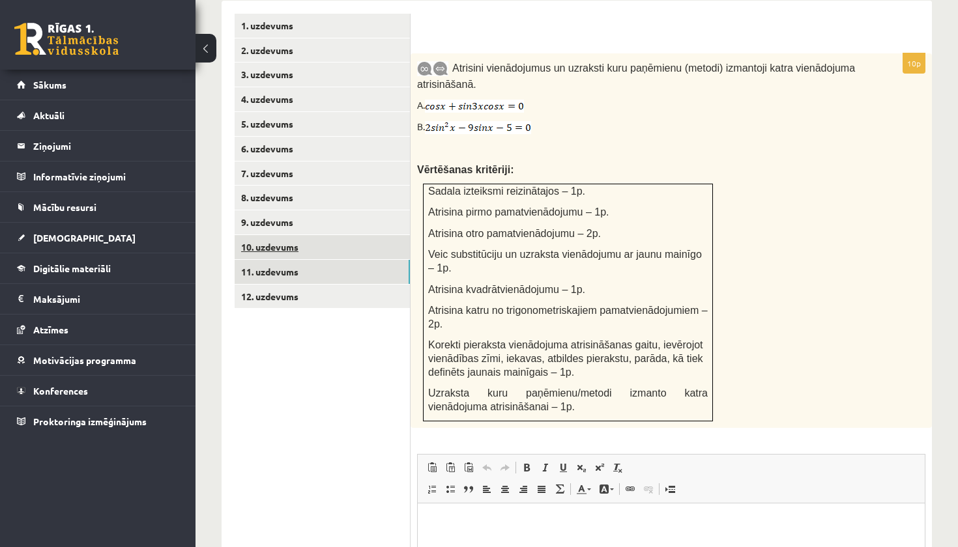
click at [349, 243] on link "10. uzdevums" at bounding box center [322, 247] width 175 height 24
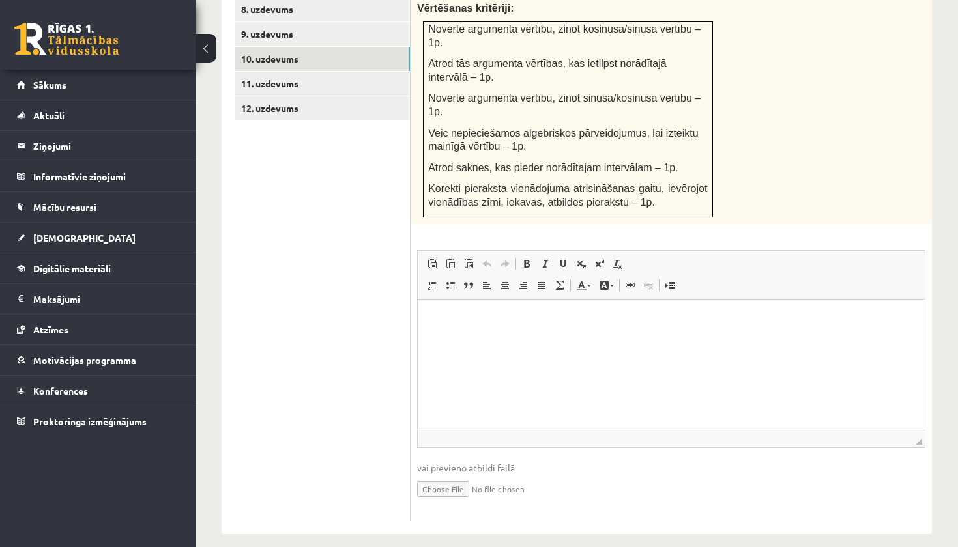
scroll to position [766, 0]
click at [445, 479] on input "file" at bounding box center [671, 489] width 508 height 27
type input "**********"
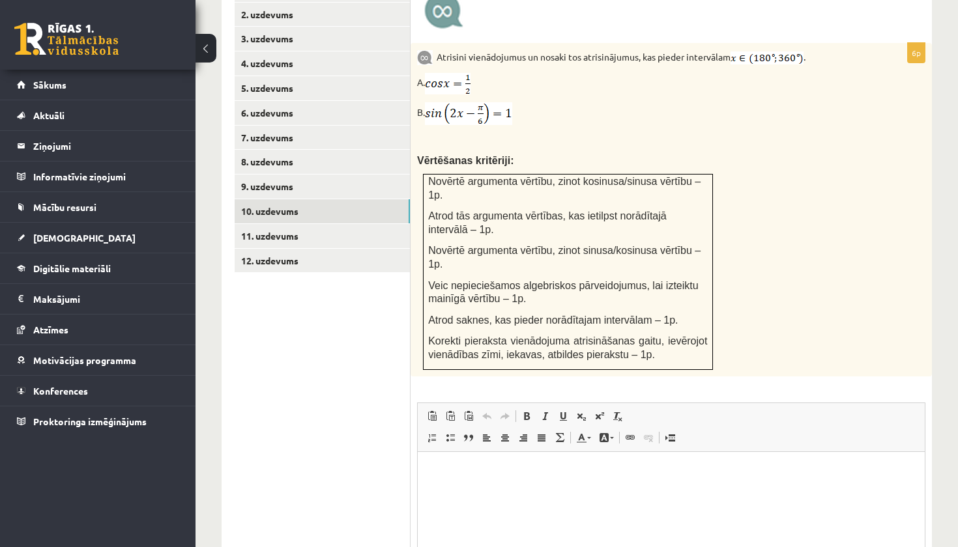
scroll to position [587, 0]
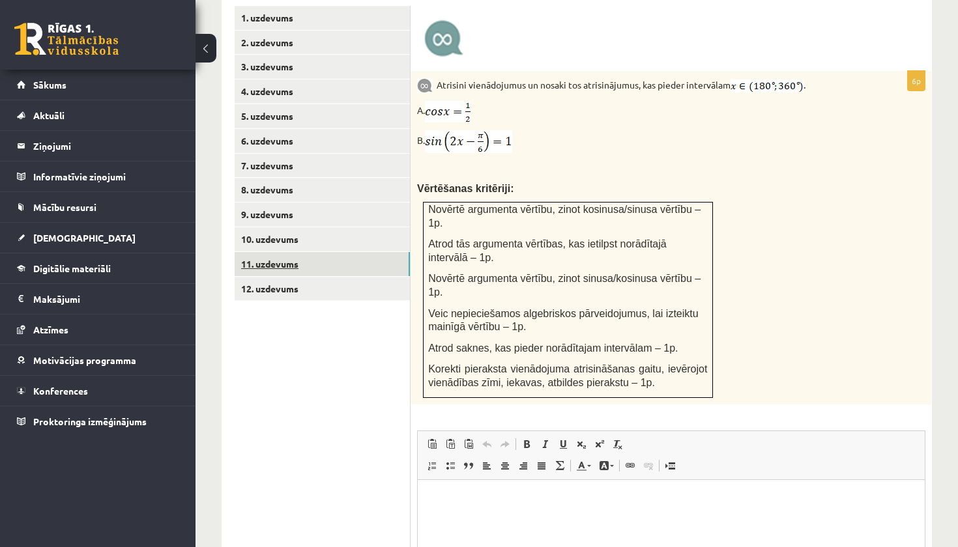
click at [382, 252] on link "11. uzdevums" at bounding box center [322, 264] width 175 height 24
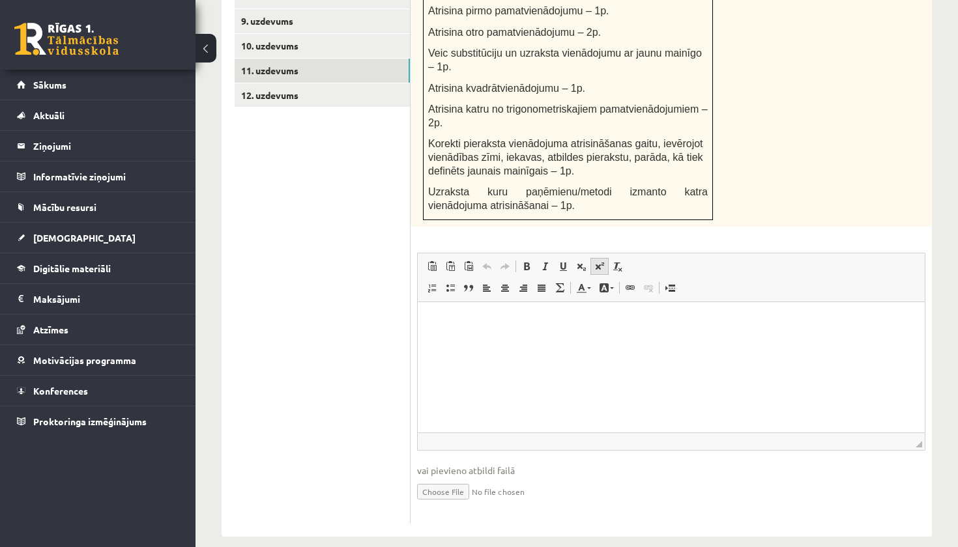
scroll to position [779, 0]
click at [436, 479] on input "file" at bounding box center [671, 492] width 508 height 27
type input "**********"
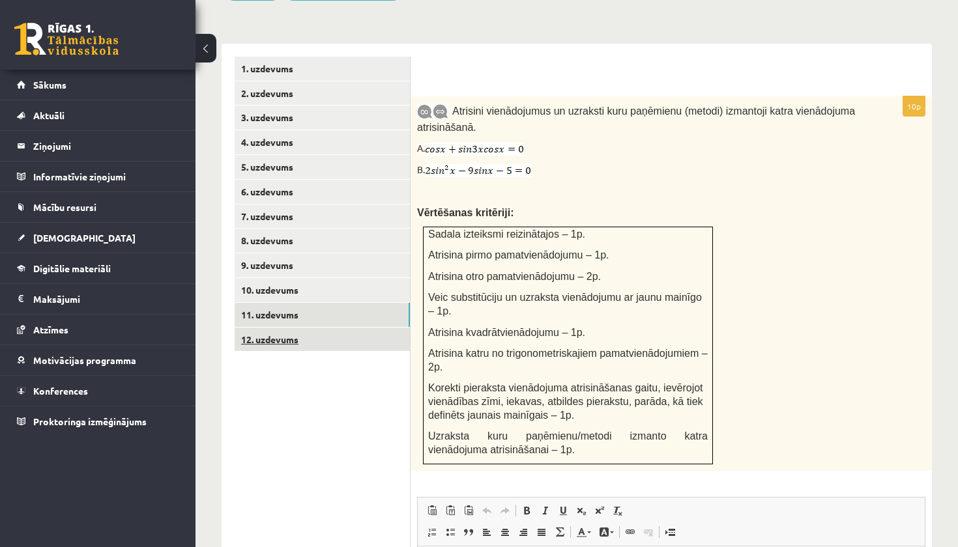
click at [318, 328] on link "12. uzdevums" at bounding box center [322, 340] width 175 height 24
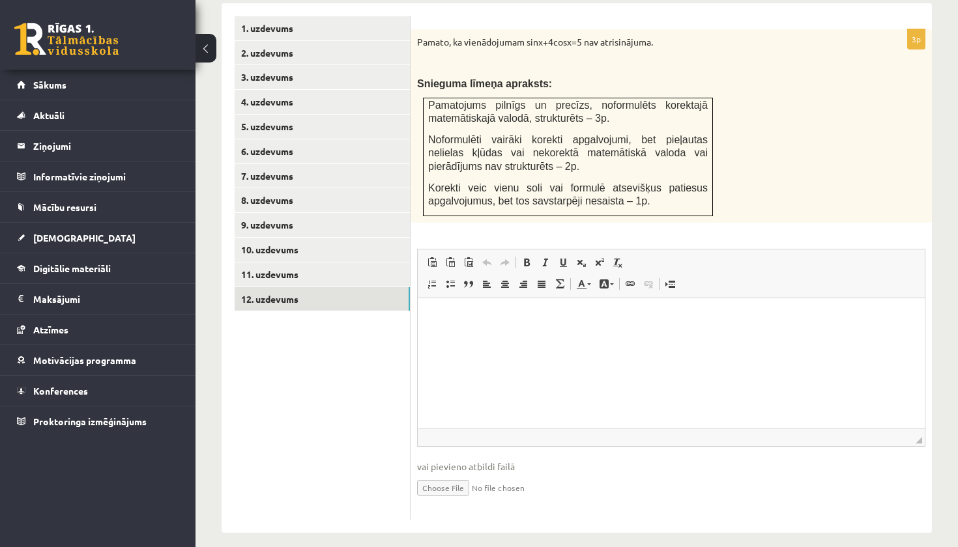
scroll to position [575, 0]
click at [444, 475] on input "file" at bounding box center [671, 488] width 508 height 27
type input "**********"
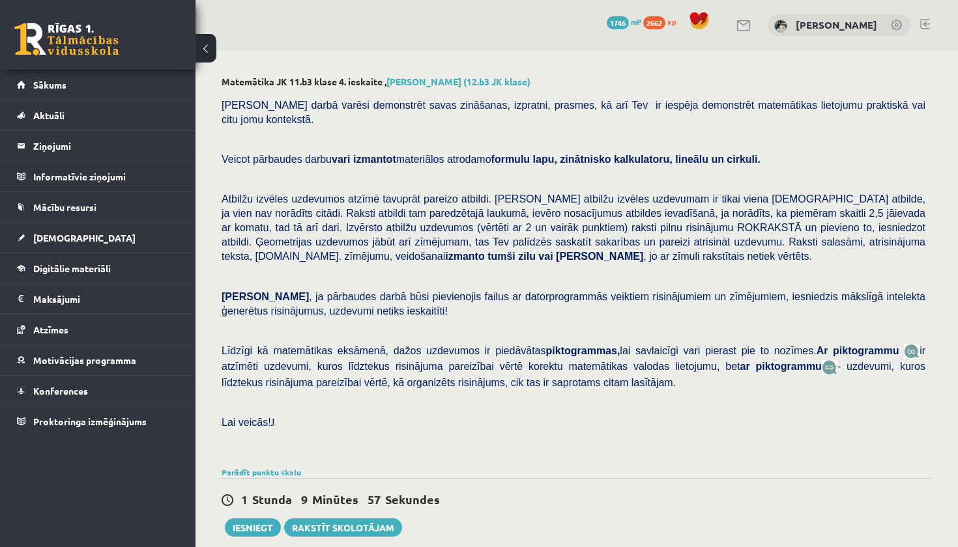
scroll to position [0, 0]
click at [259, 523] on button "Iesniegt" at bounding box center [253, 528] width 56 height 18
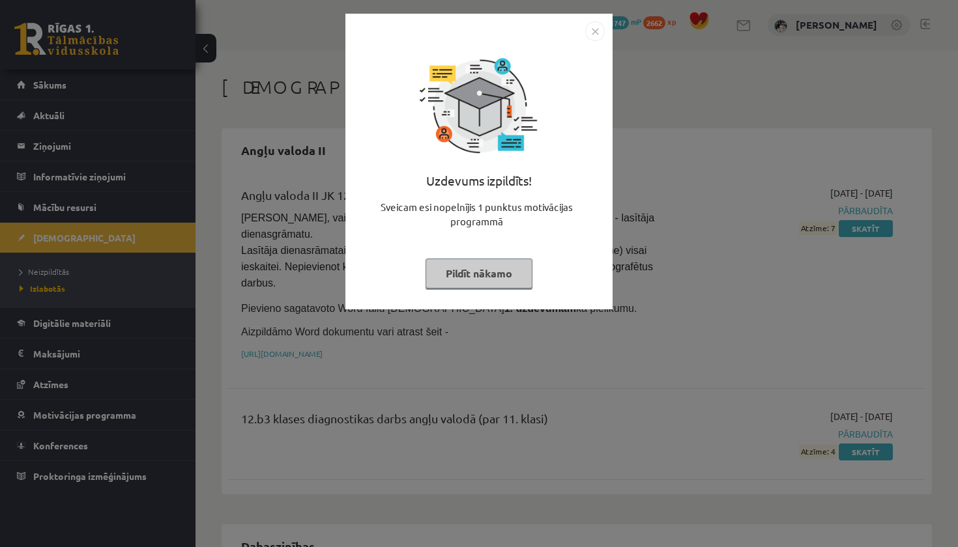
click at [470, 267] on button "Pildīt nākamo" at bounding box center [478, 274] width 107 height 30
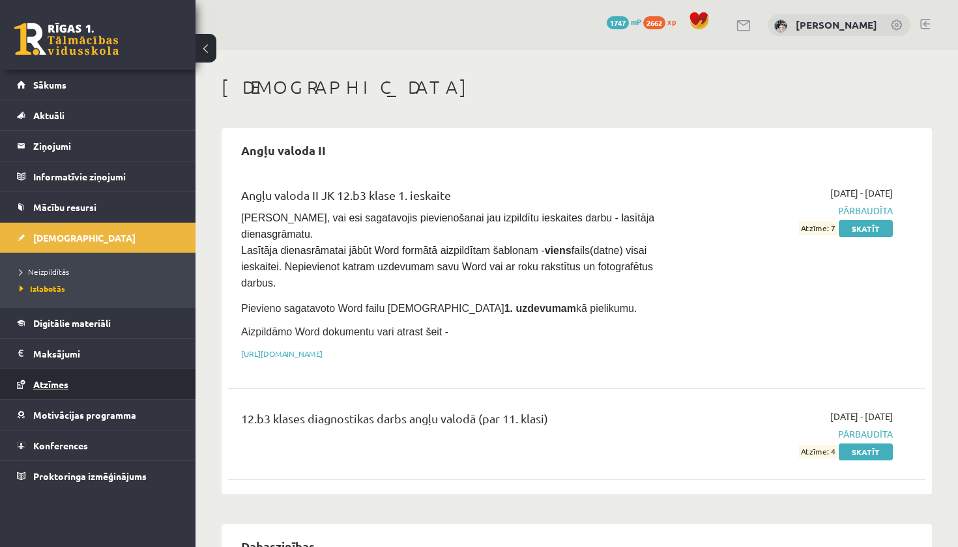
click at [83, 390] on link "Atzīmes" at bounding box center [98, 384] width 162 height 30
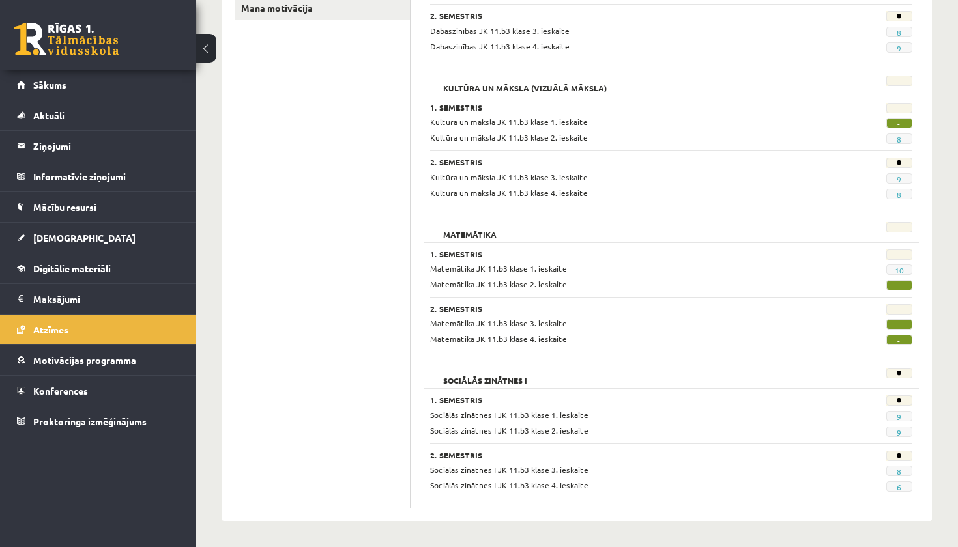
scroll to position [286, 0]
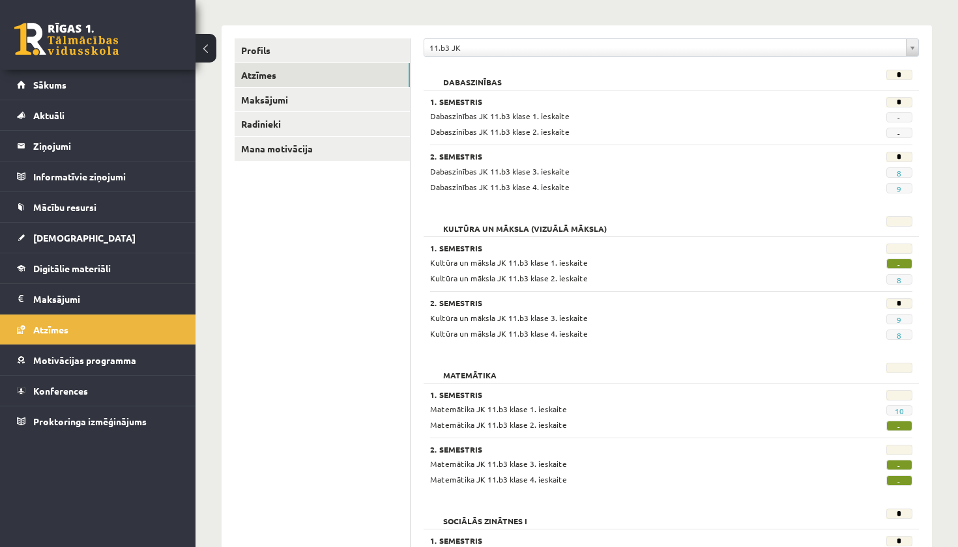
scroll to position [137, 0]
